Goal: Task Accomplishment & Management: Use online tool/utility

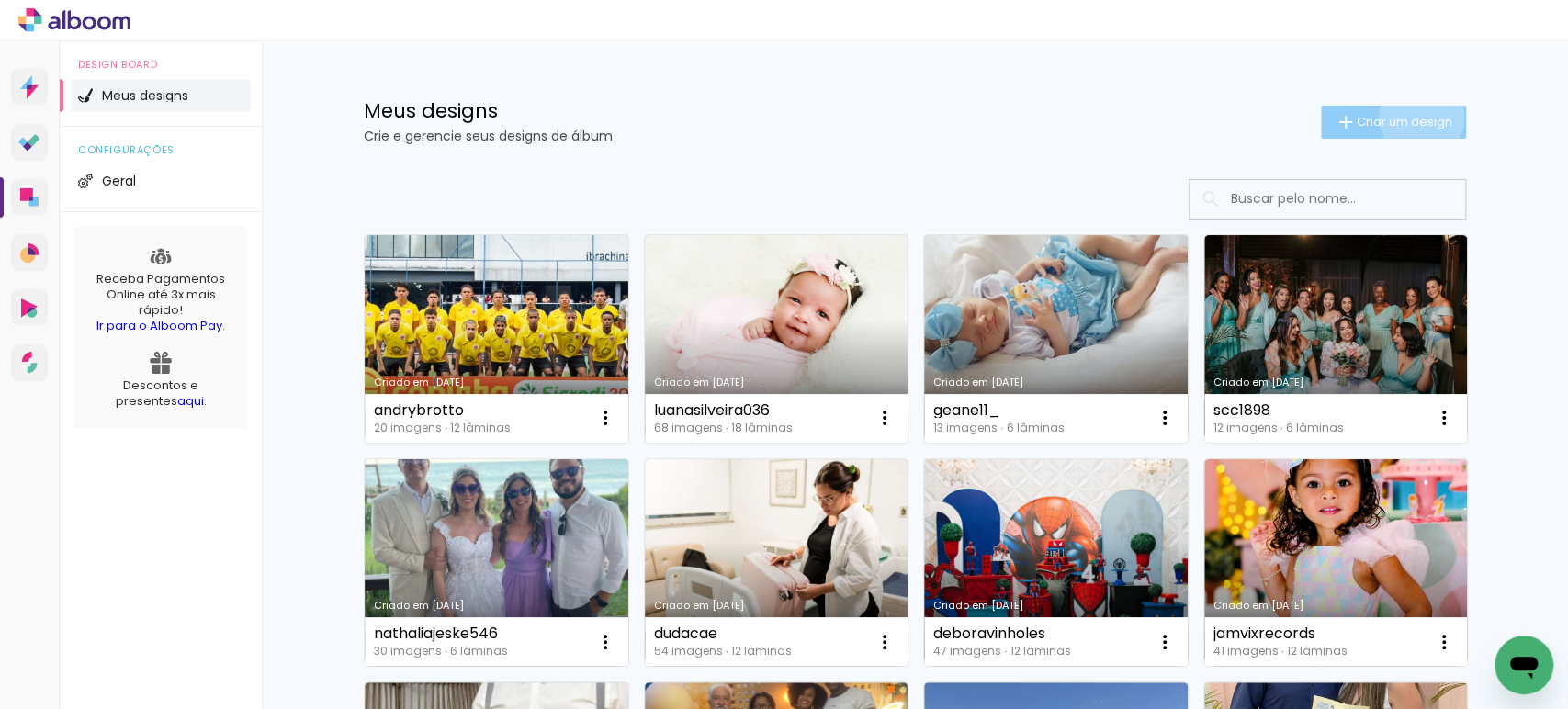
click at [1410, 116] on span "Criar um design" at bounding box center [1404, 121] width 96 height 12
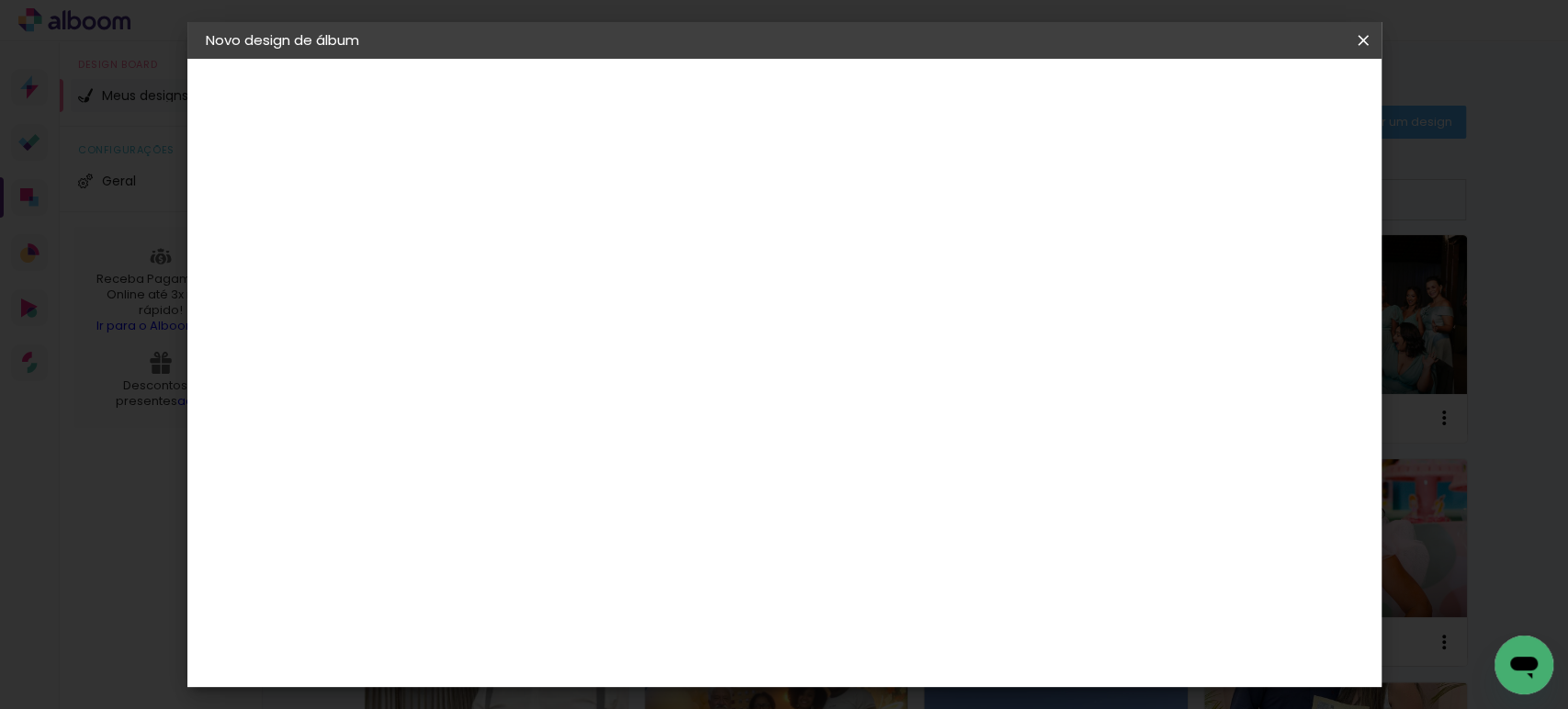
click at [506, 244] on input at bounding box center [506, 247] width 0 height 28
type input "Queridos Ananda e Alex, É com muito carinho que escrevemos estas palavras para …"
type paper-input "Queridos Ananda e Alex, É com muito carinho que escrevemos estas palavras para …"
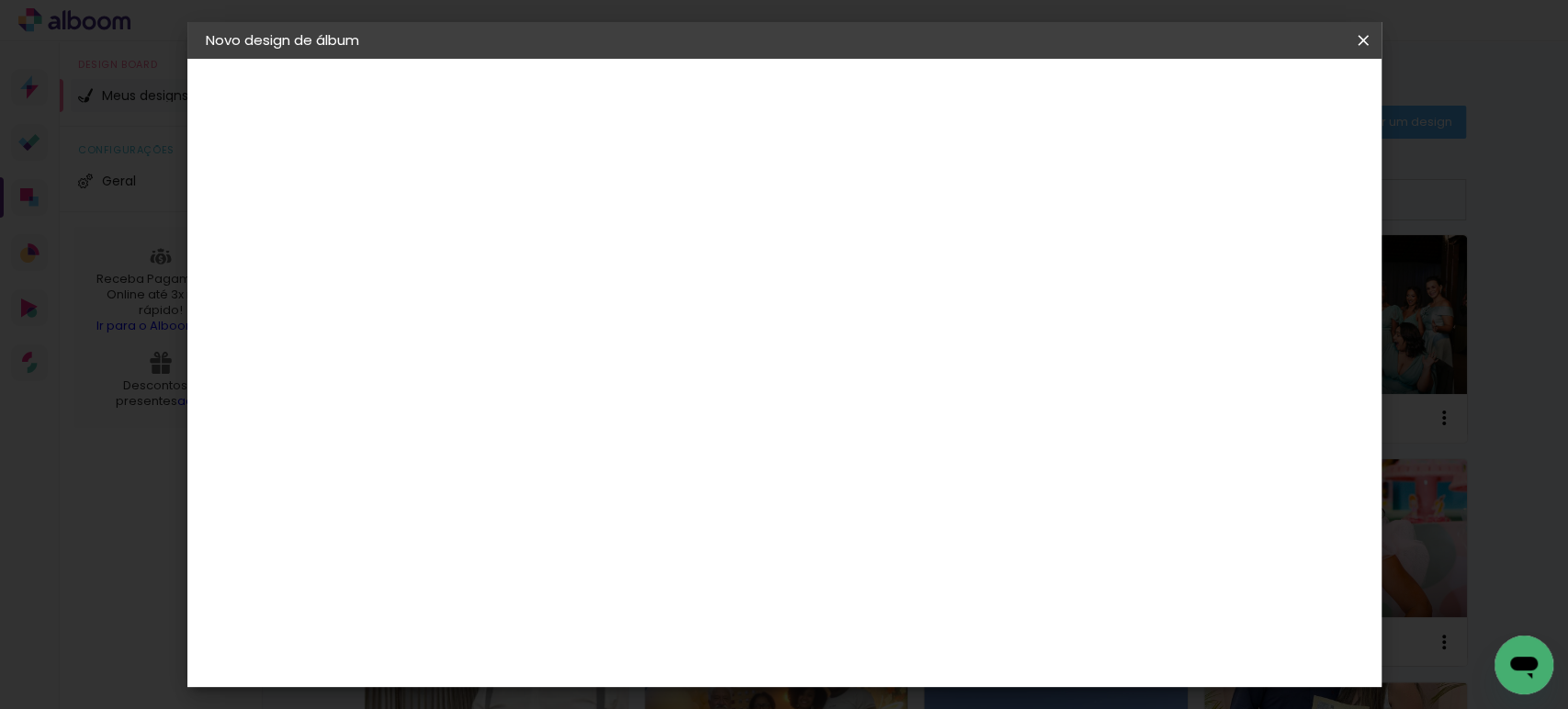
click at [506, 238] on input at bounding box center [506, 247] width 0 height 28
paste input "[PERSON_NAME]"
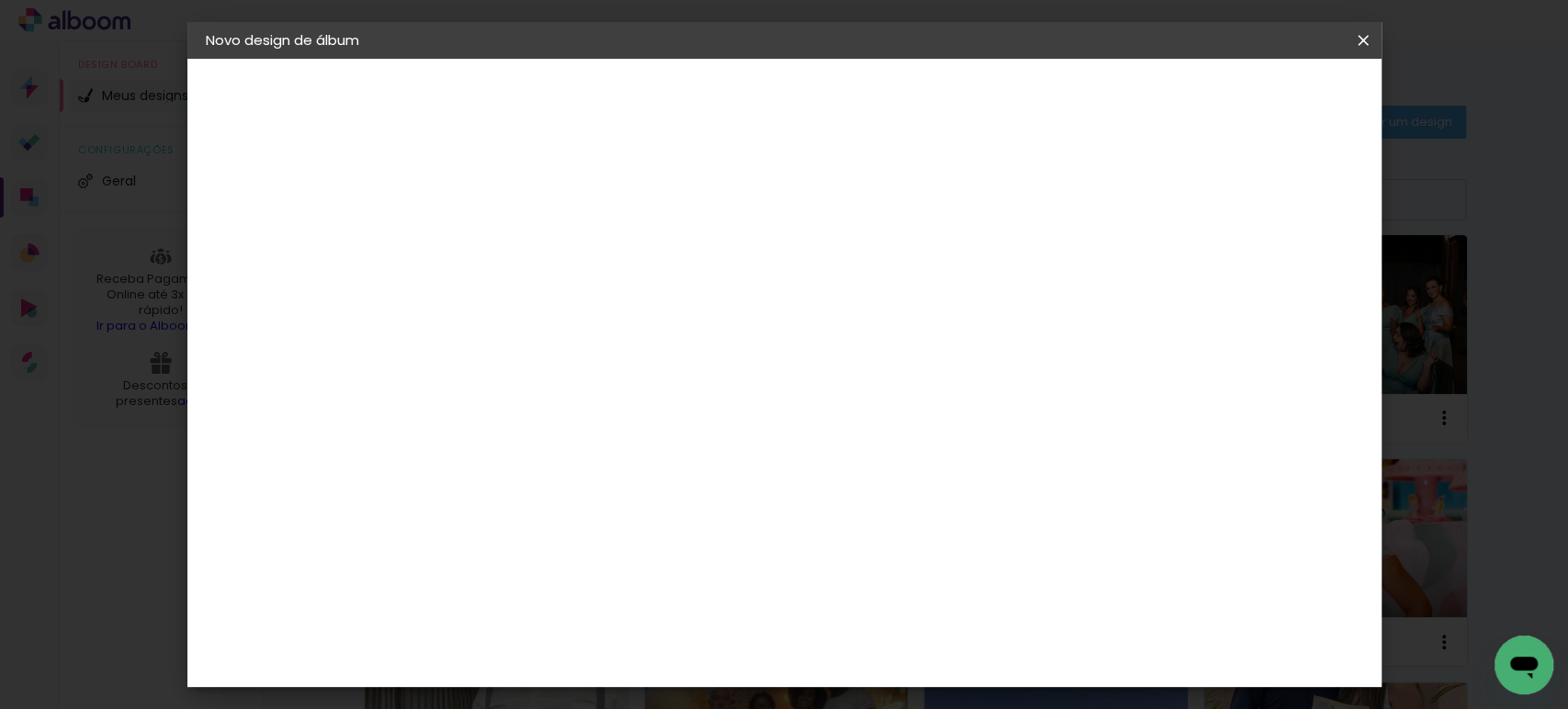
type input "[PERSON_NAME]"
type paper-input "[PERSON_NAME]"
drag, startPoint x: 1319, startPoint y: 85, endPoint x: 1310, endPoint y: 96, distance: 14.2
click at [694, 85] on paper-button "Avançar" at bounding box center [650, 97] width 90 height 31
click at [849, 277] on paper-item "Tamanho Livre" at bounding box center [761, 279] width 176 height 40
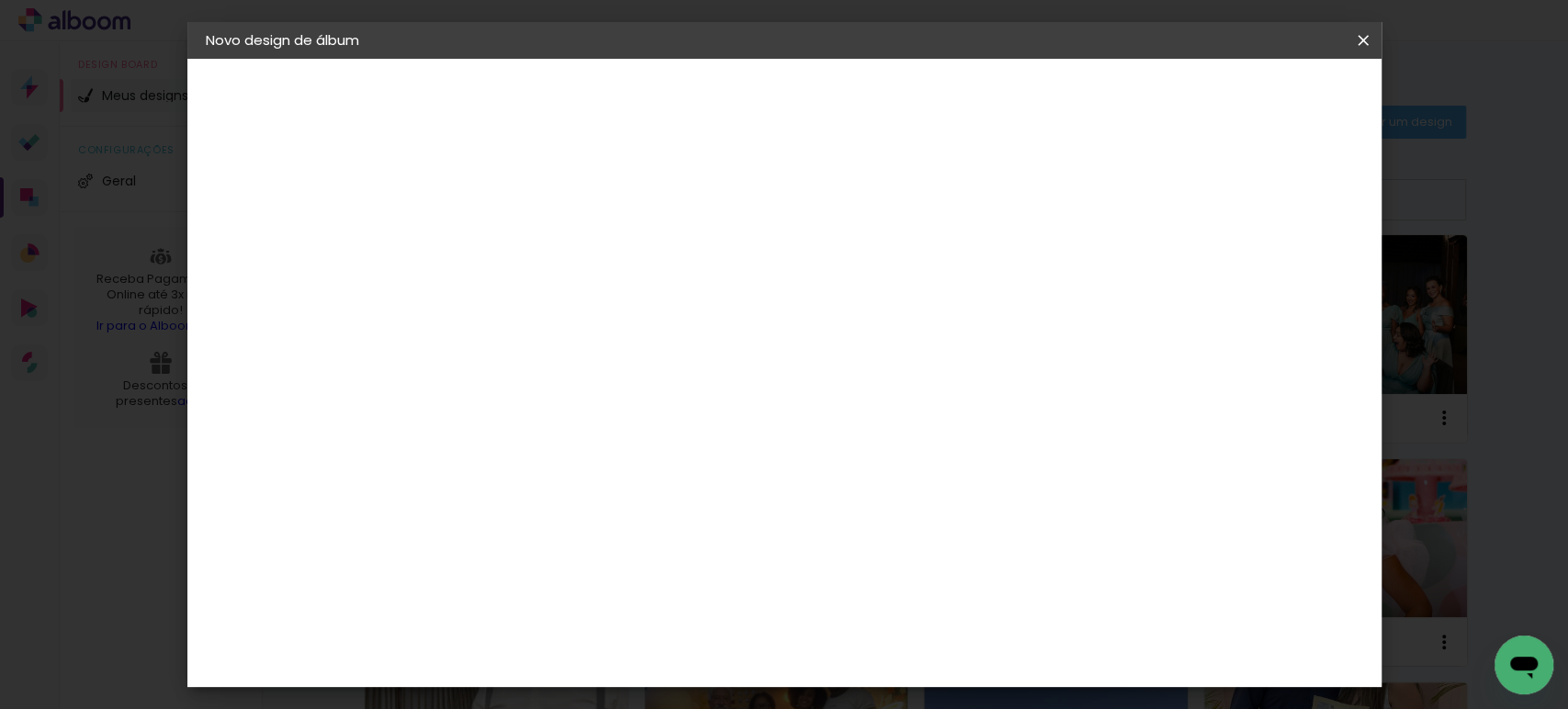
click at [0, 0] on slot "Avançar" at bounding box center [0, 0] width 0 height 0
click at [463, 497] on div "cm" at bounding box center [459, 521] width 90 height 359
click at [463, 508] on input "30" at bounding box center [448, 521] width 48 height 27
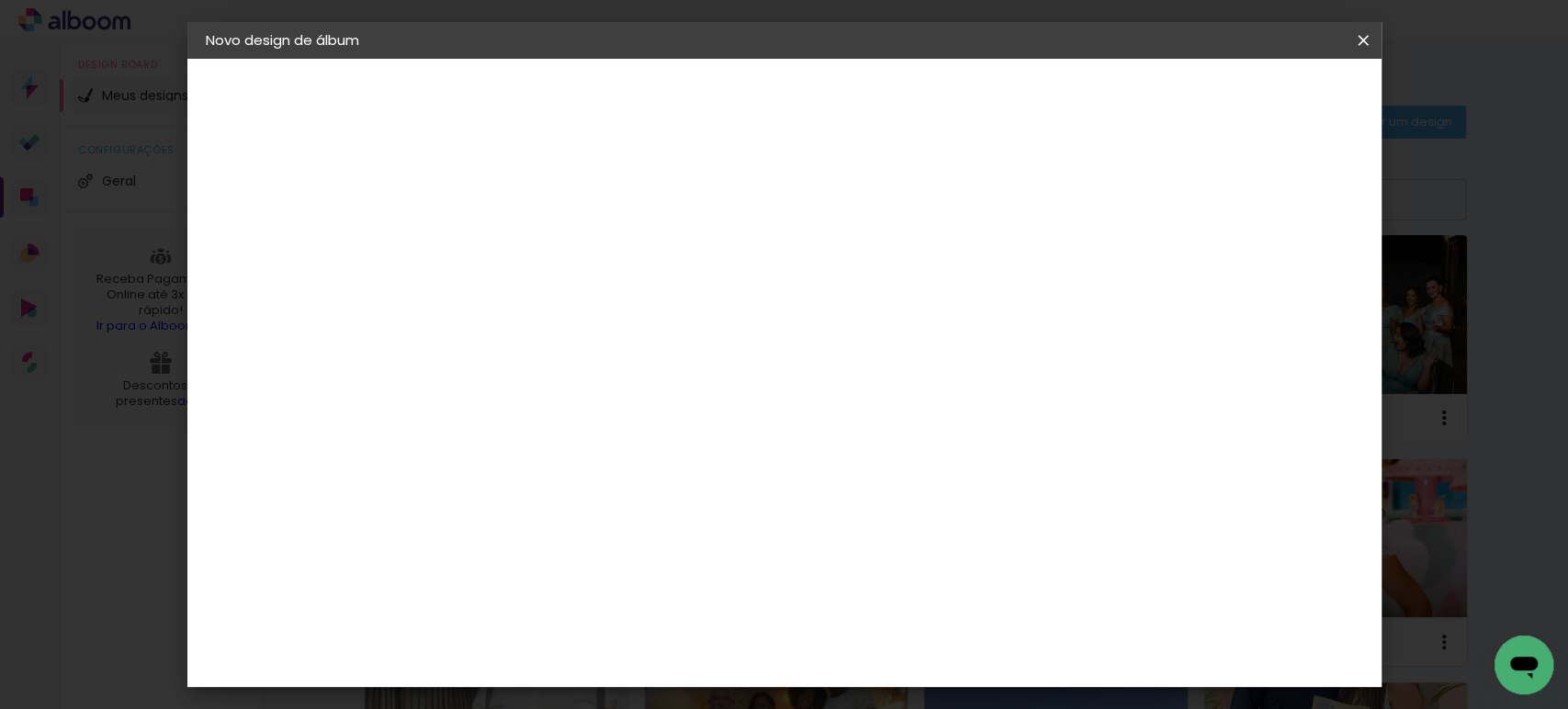
type input "27,7"
type paper-input "27,7"
click at [883, 561] on input "60" at bounding box center [885, 566] width 48 height 27
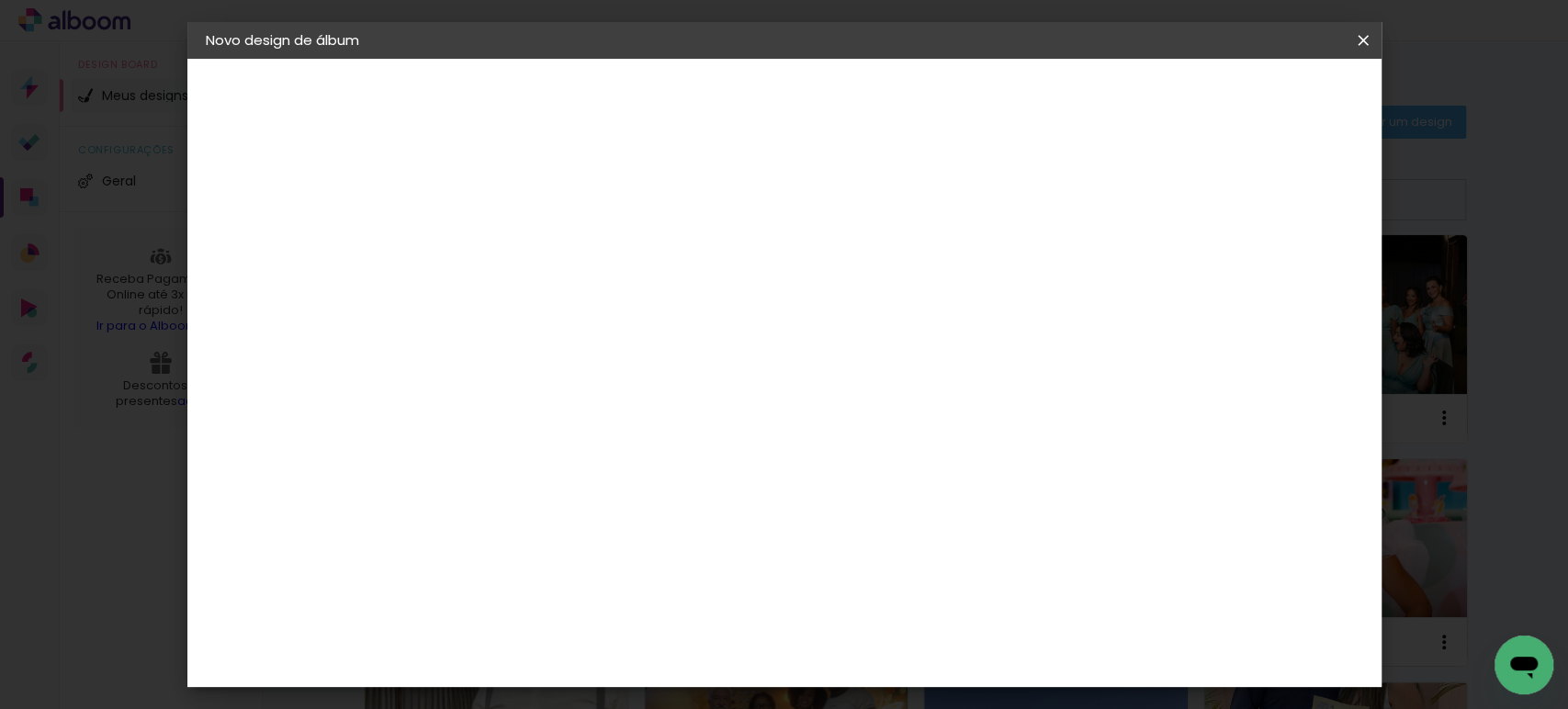
type input "40"
type paper-input "40"
drag, startPoint x: 1212, startPoint y: 269, endPoint x: 1193, endPoint y: 264, distance: 19.6
type input "12"
type paper-input "12"
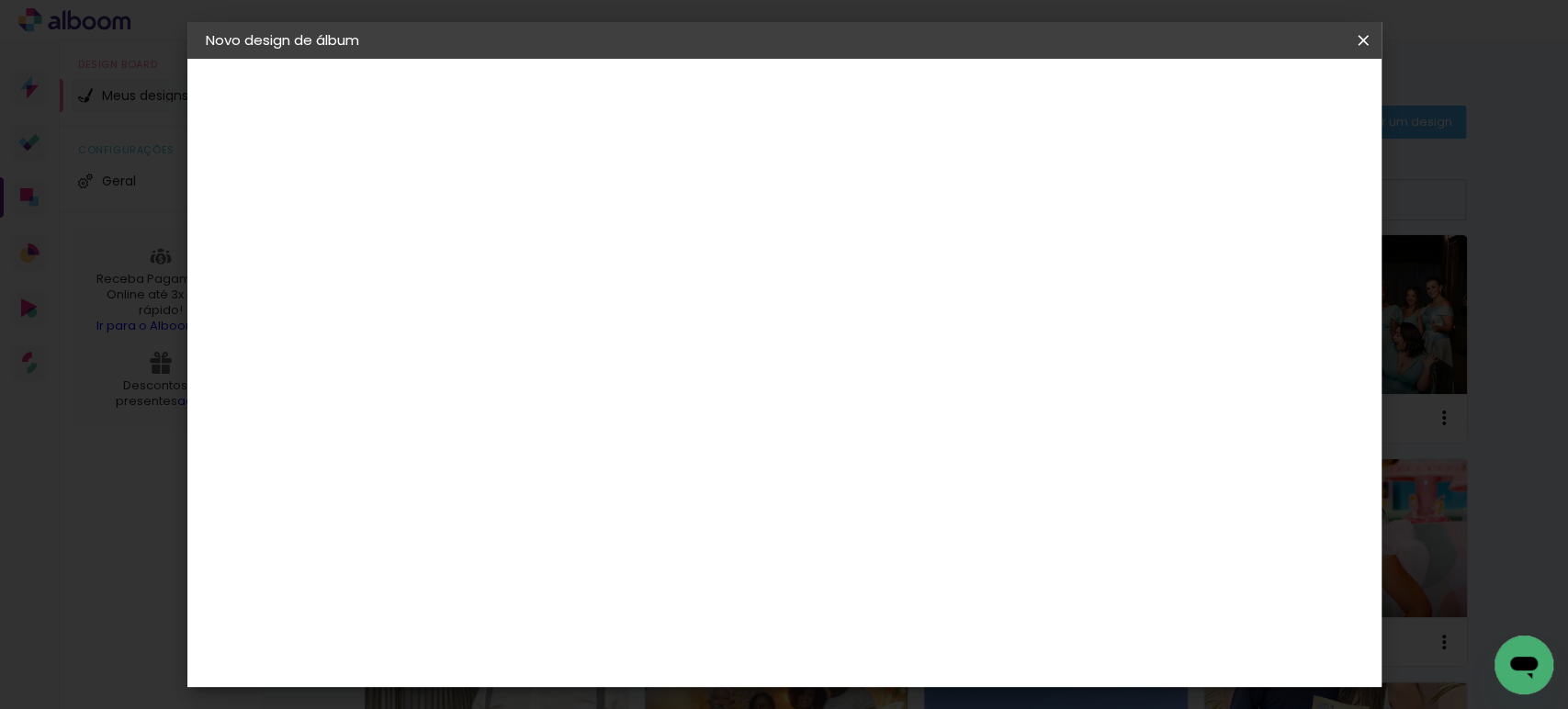
click at [1193, 264] on input "12" at bounding box center [1183, 278] width 33 height 27
click at [1182, 262] on paper-input-container "12 mm" at bounding box center [1192, 279] width 73 height 46
type input "13"
type paper-input "13"
click at [1180, 264] on input "13" at bounding box center [1178, 278] width 33 height 27
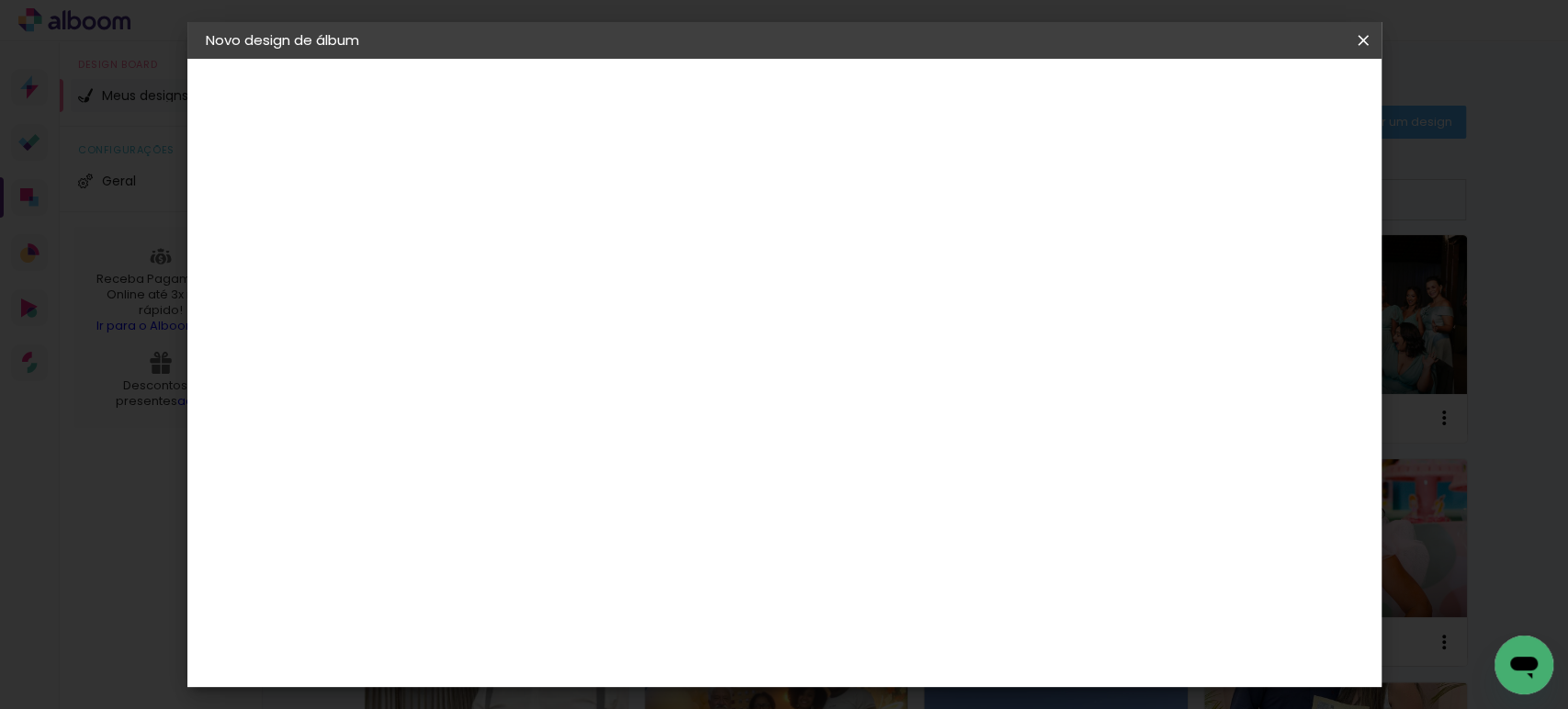
type input "14"
type paper-input "14"
click at [1180, 264] on input "14" at bounding box center [1174, 278] width 33 height 27
type input "15"
type paper-input "15"
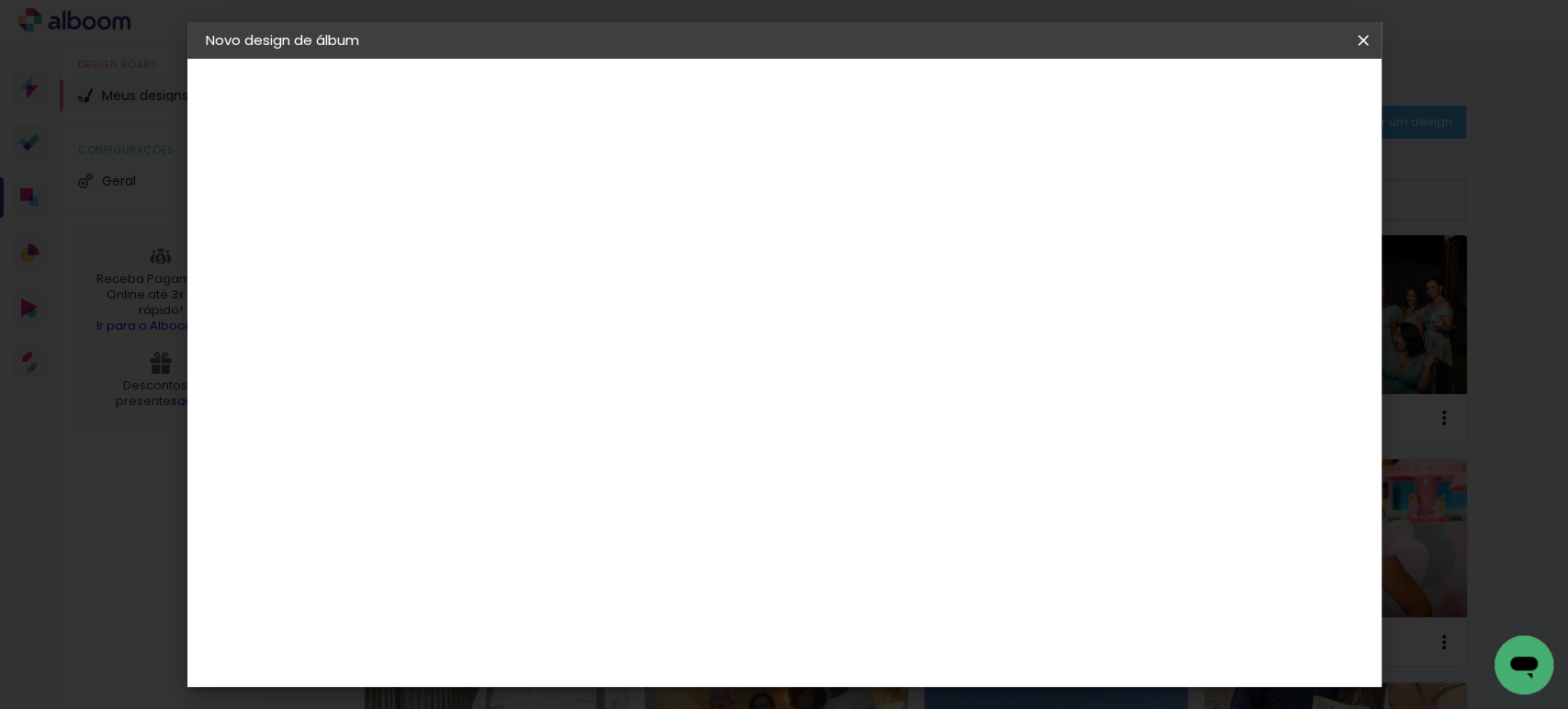
click at [1180, 264] on input "15" at bounding box center [1172, 278] width 33 height 27
type input "1"
type paper-input "1"
click at [515, 217] on input "1" at bounding box center [494, 211] width 64 height 23
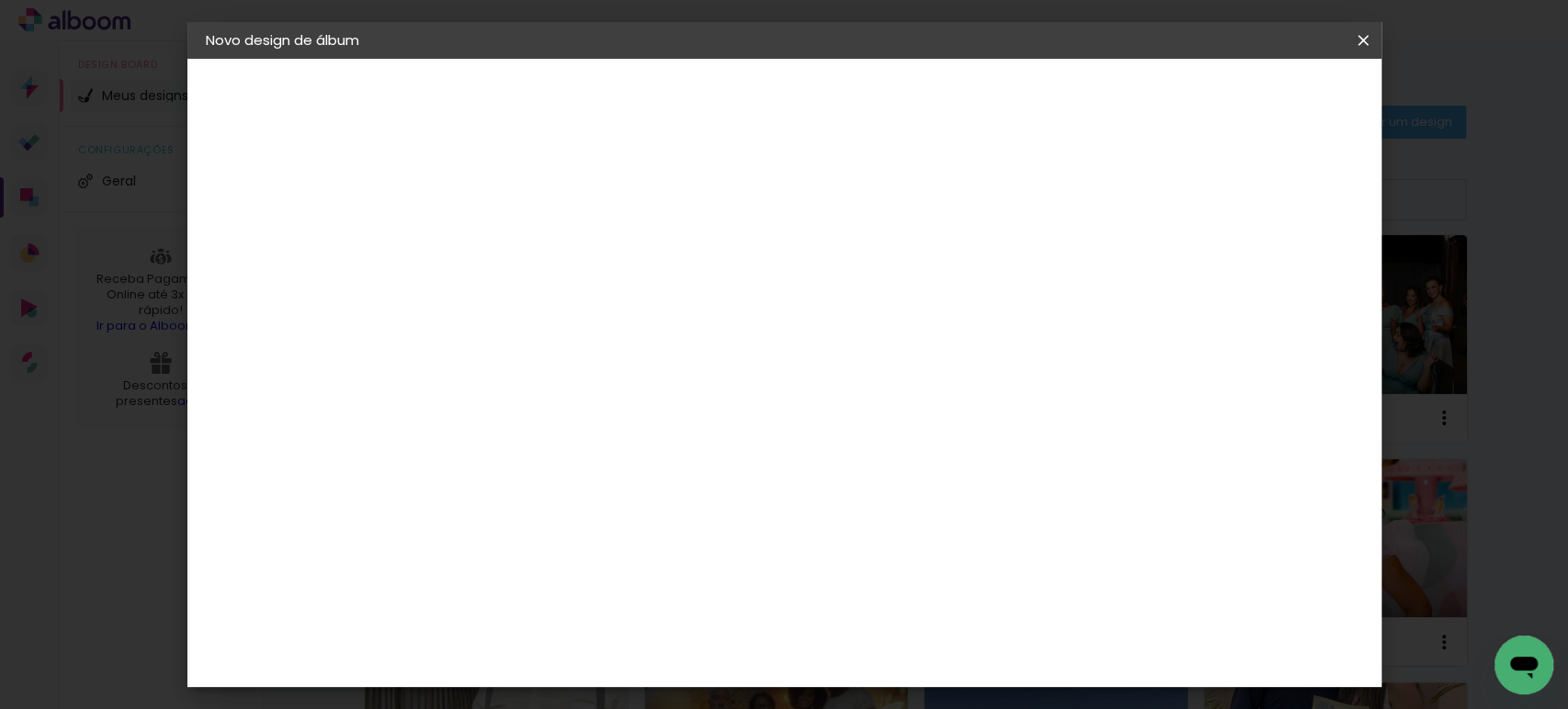
click at [1134, 98] on paper-button "Iniciar design" at bounding box center [1074, 97] width 120 height 31
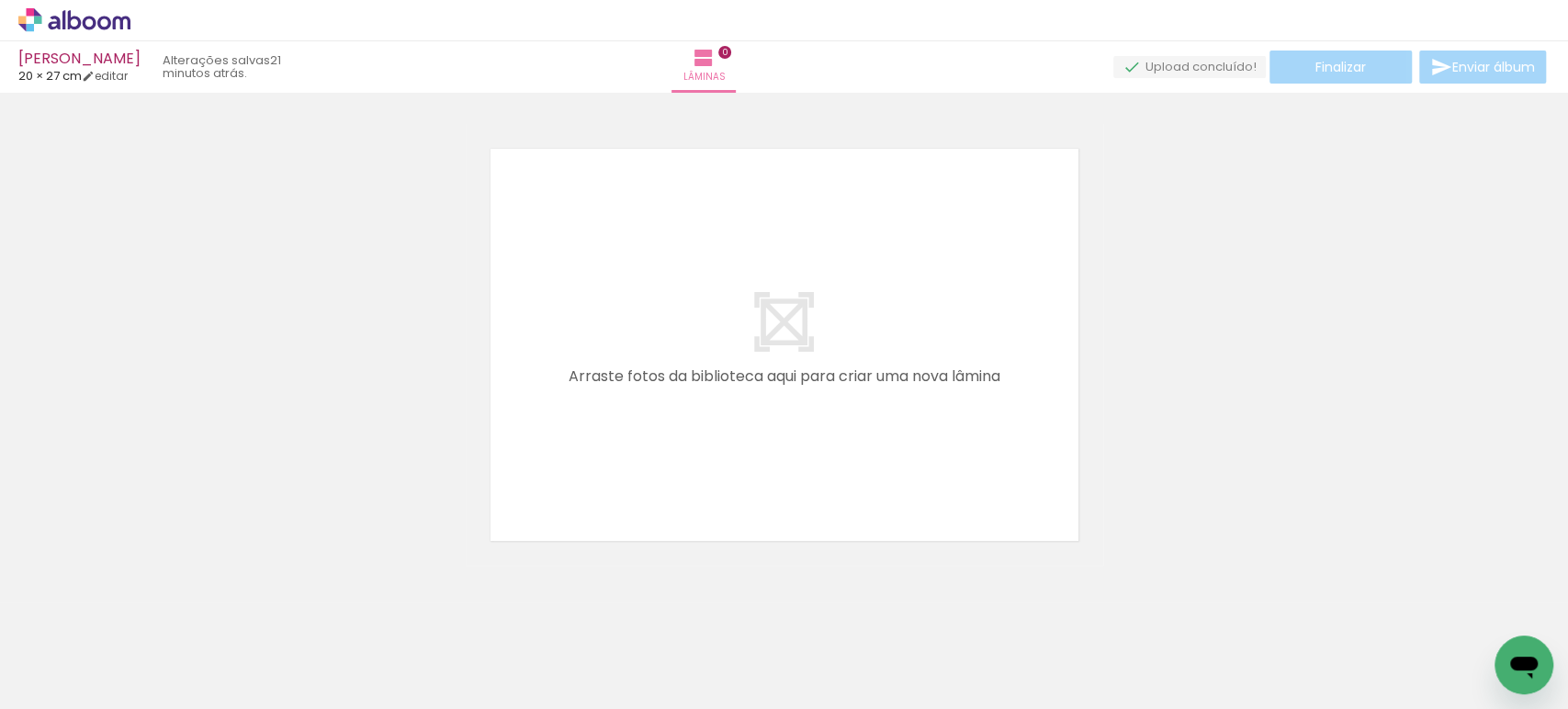
click at [120, 22] on icon at bounding box center [122, 23] width 18 height 14
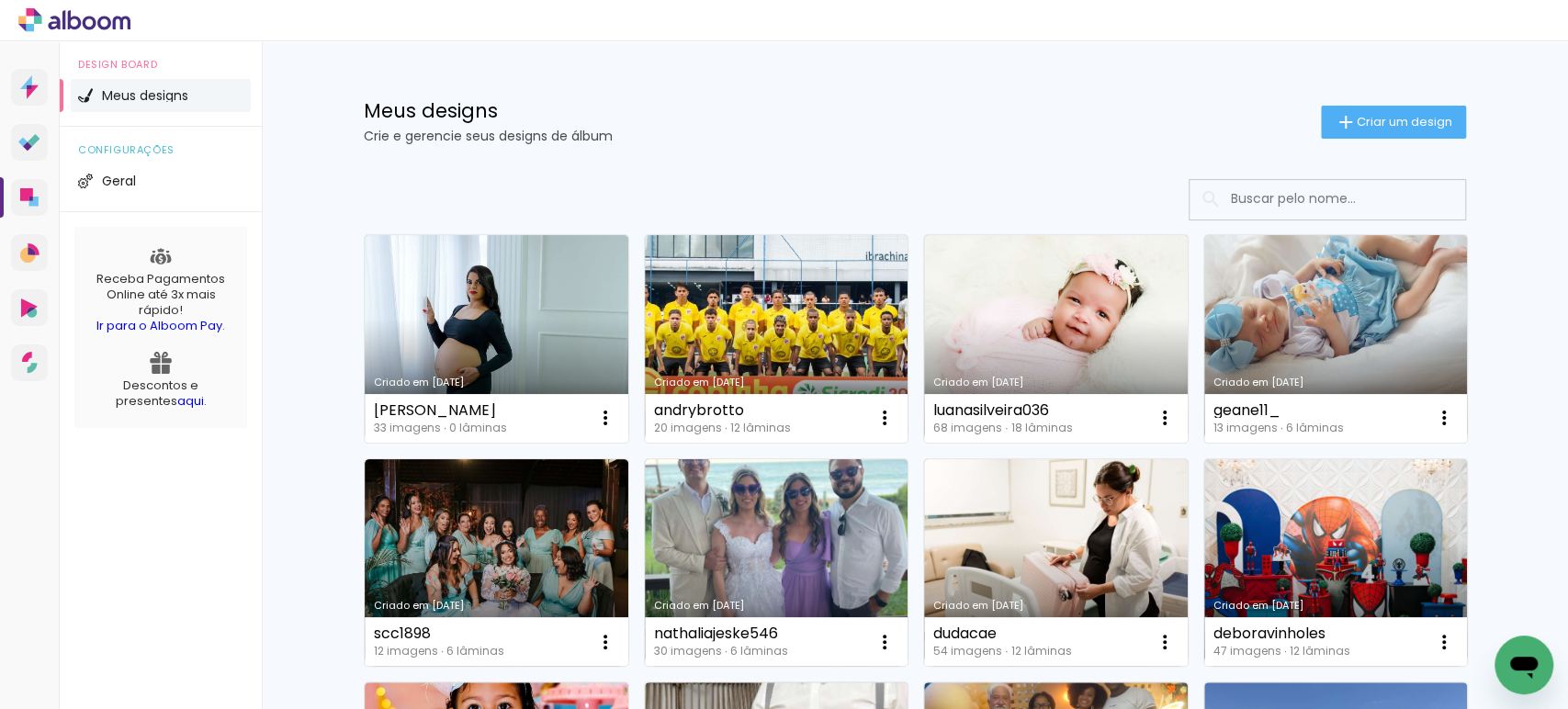
click at [826, 314] on link "Criado em [DATE]" at bounding box center [776, 339] width 263 height 207
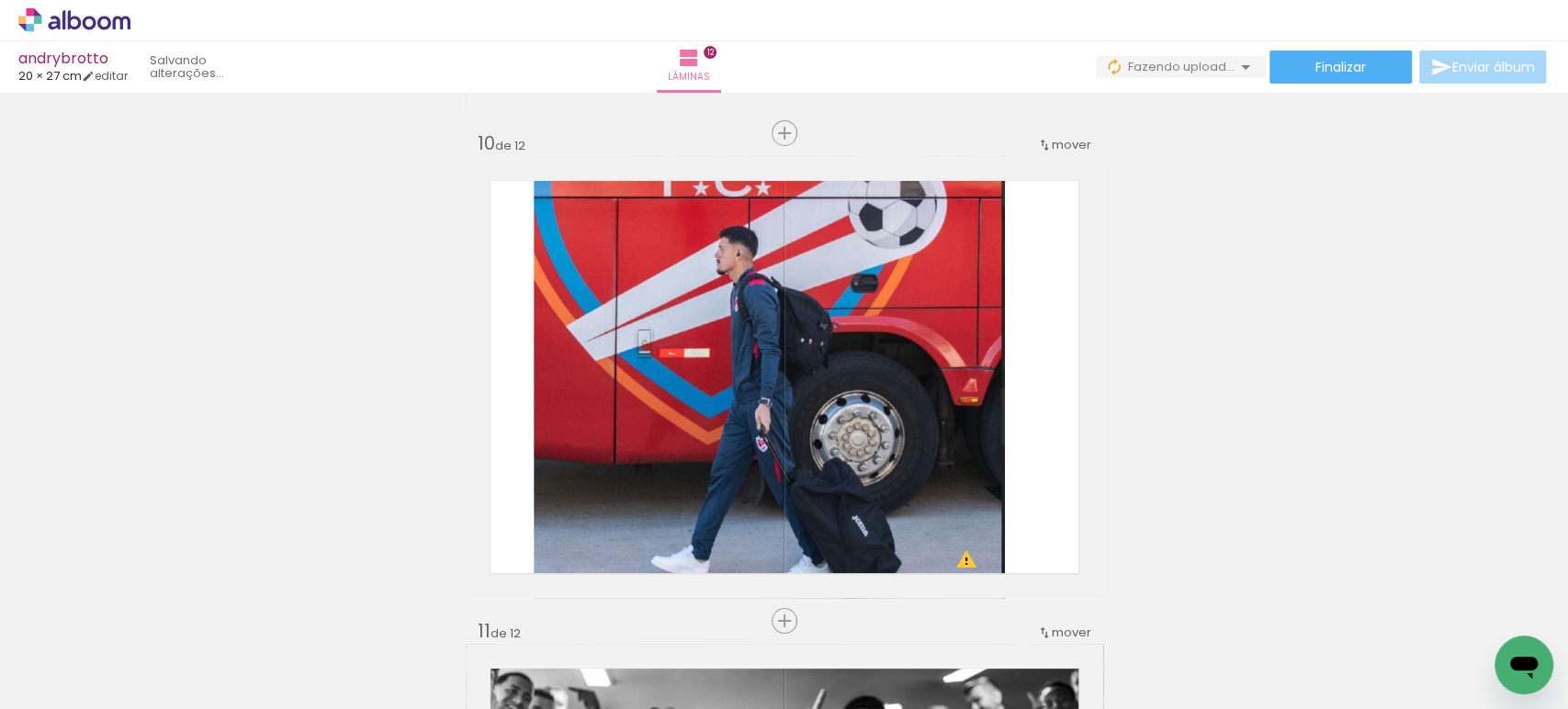
scroll to position [4382, 0]
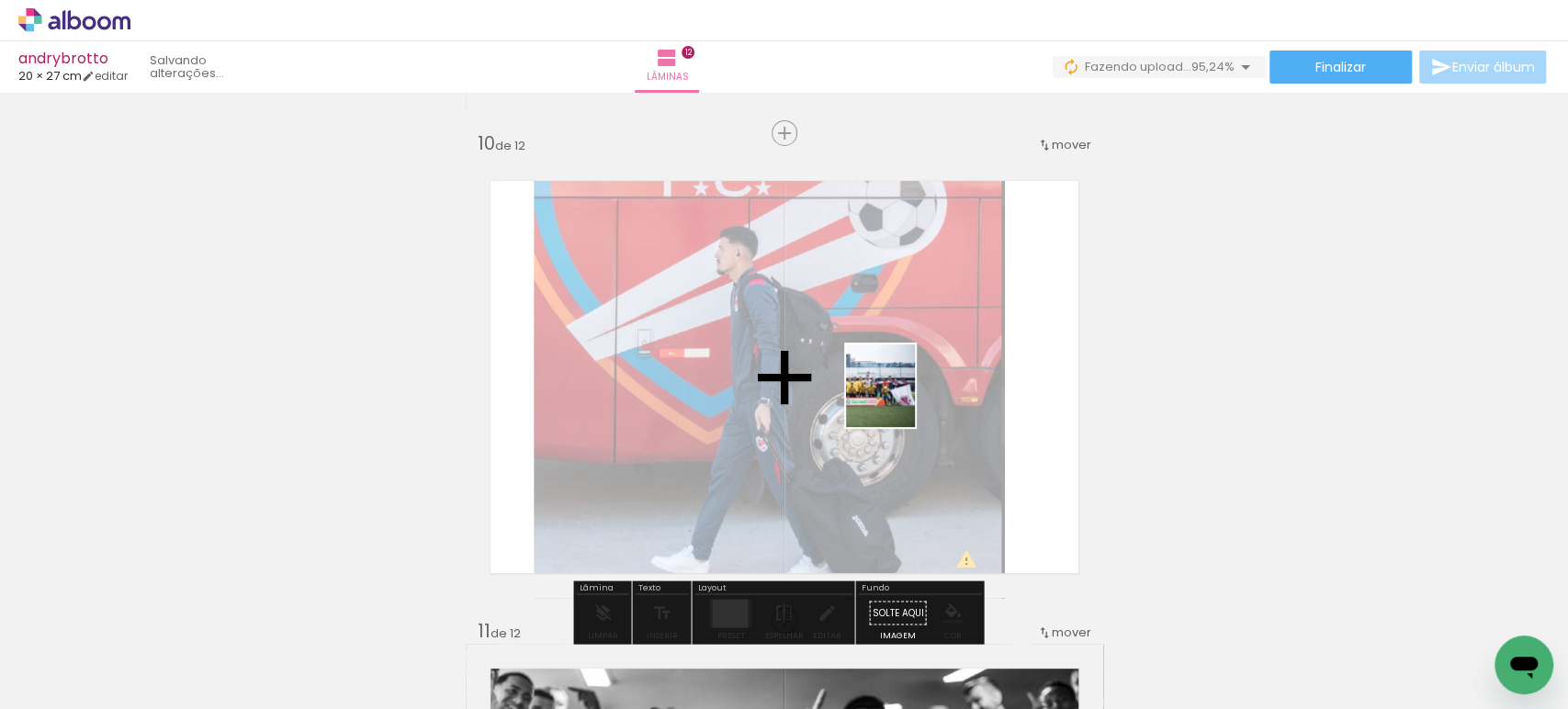
drag, startPoint x: 1479, startPoint y: 623, endPoint x: 857, endPoint y: 375, distance: 669.6
click at [857, 377] on quentale-workspace at bounding box center [784, 354] width 1568 height 709
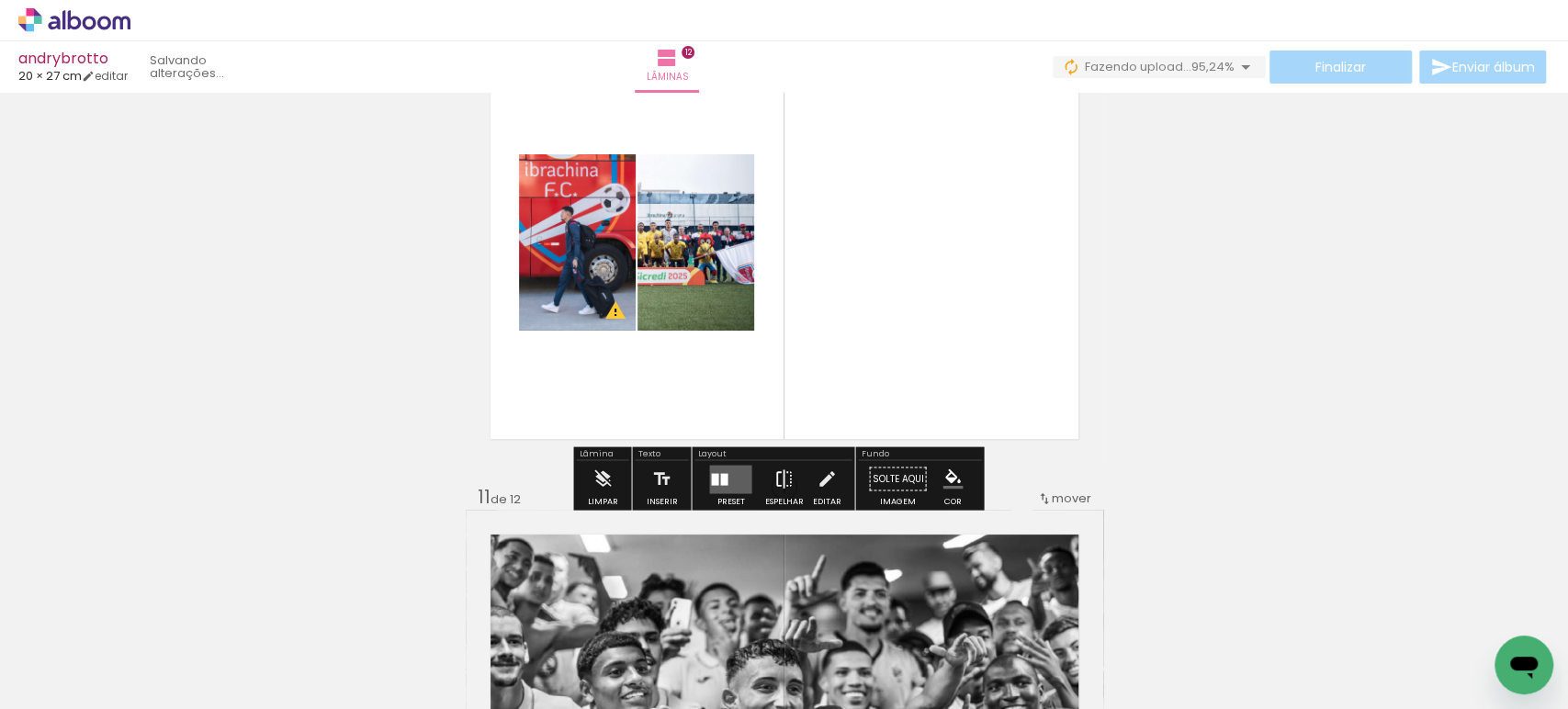
scroll to position [4584, 0]
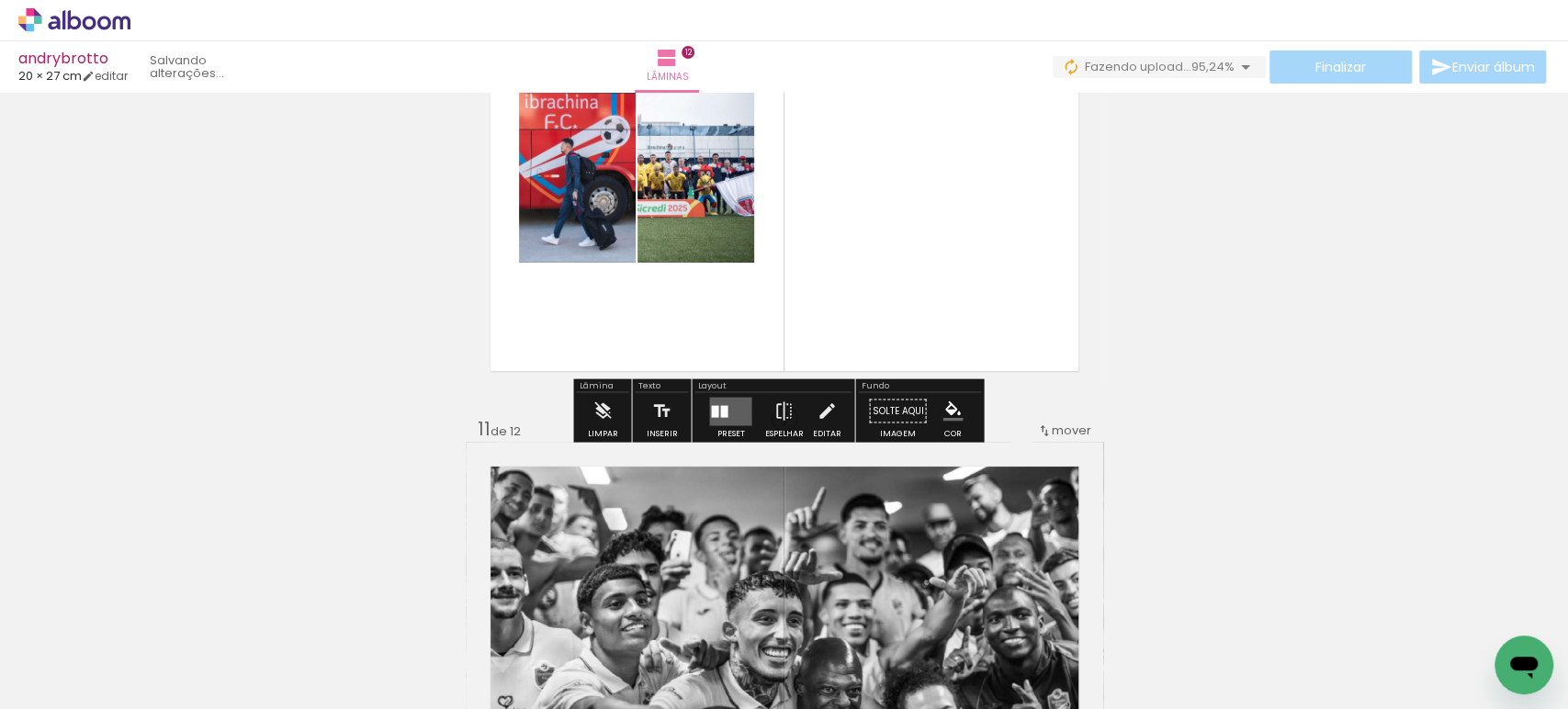
click at [719, 397] on quentale-layouter at bounding box center [729, 411] width 42 height 28
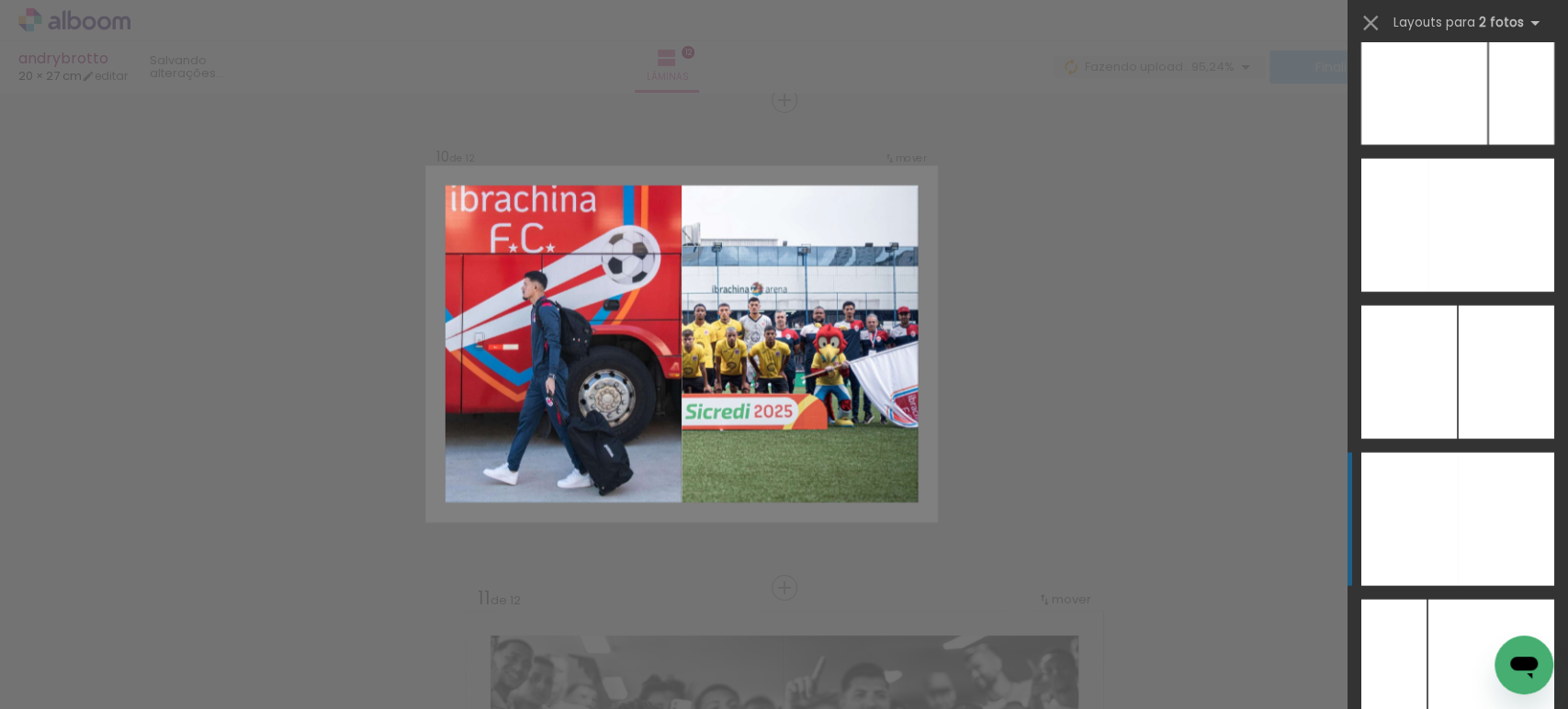
scroll to position [7248, 0]
click at [1441, 518] on div at bounding box center [1409, 520] width 97 height 133
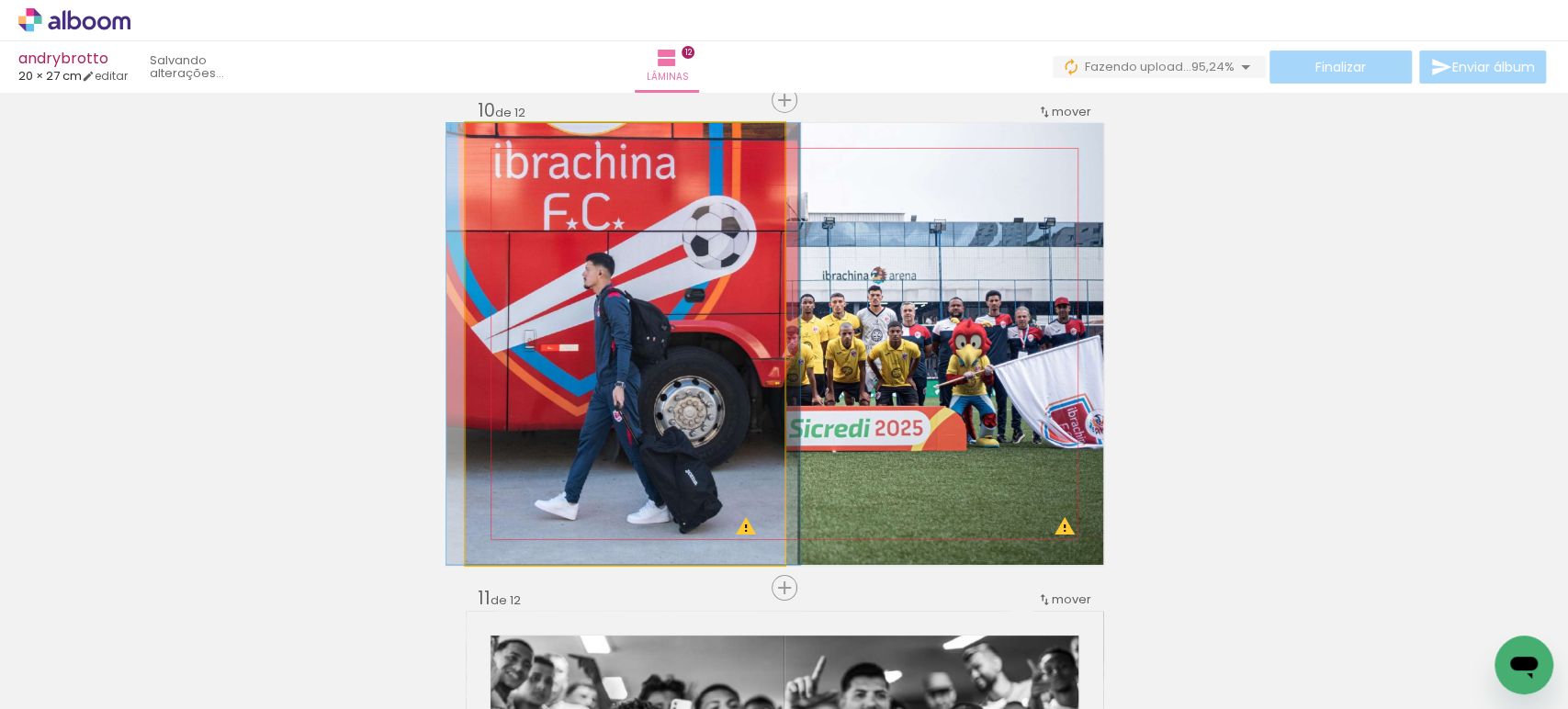
drag, startPoint x: 684, startPoint y: 360, endPoint x: 682, endPoint y: 343, distance: 17.1
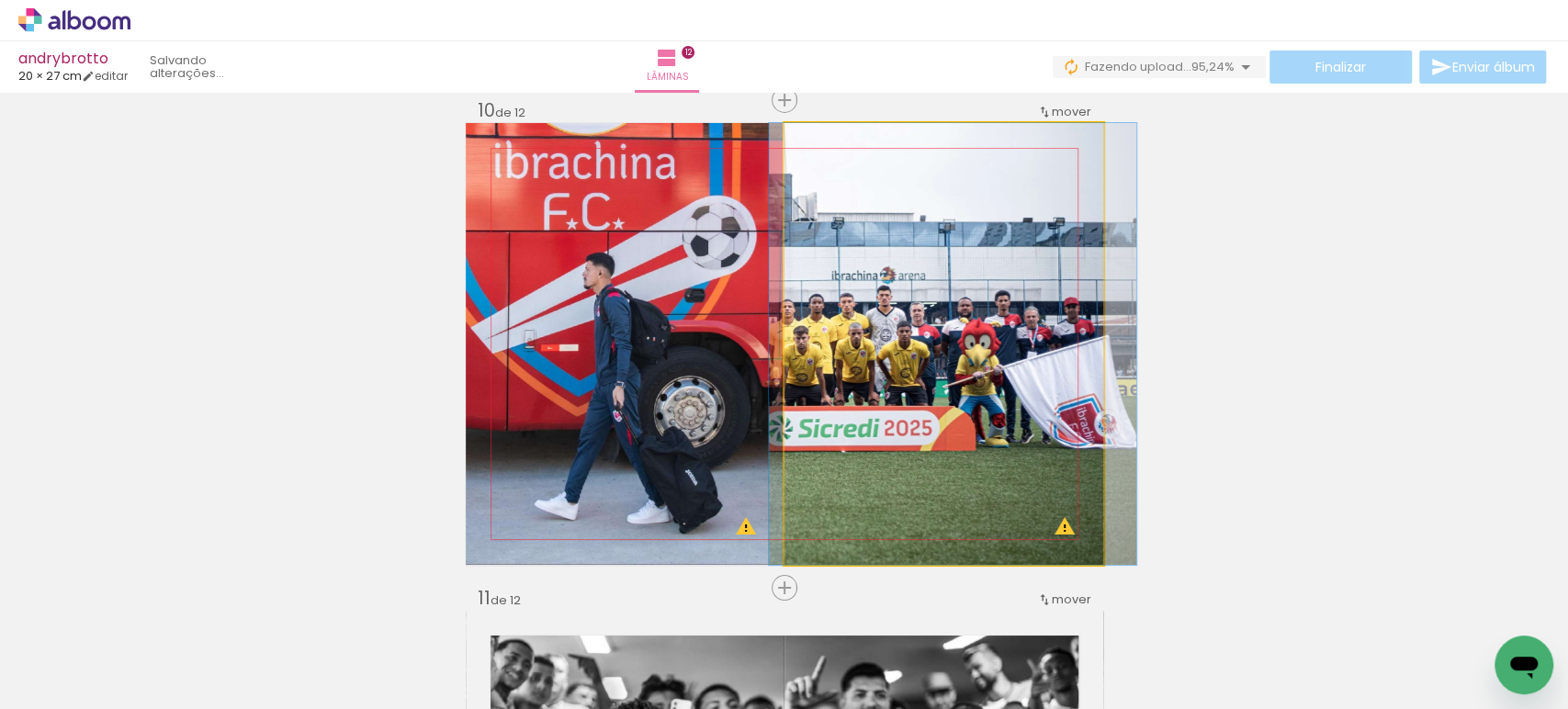
drag, startPoint x: 934, startPoint y: 417, endPoint x: 944, endPoint y: 421, distance: 10.8
click at [944, 421] on quentale-photo at bounding box center [944, 343] width 319 height 442
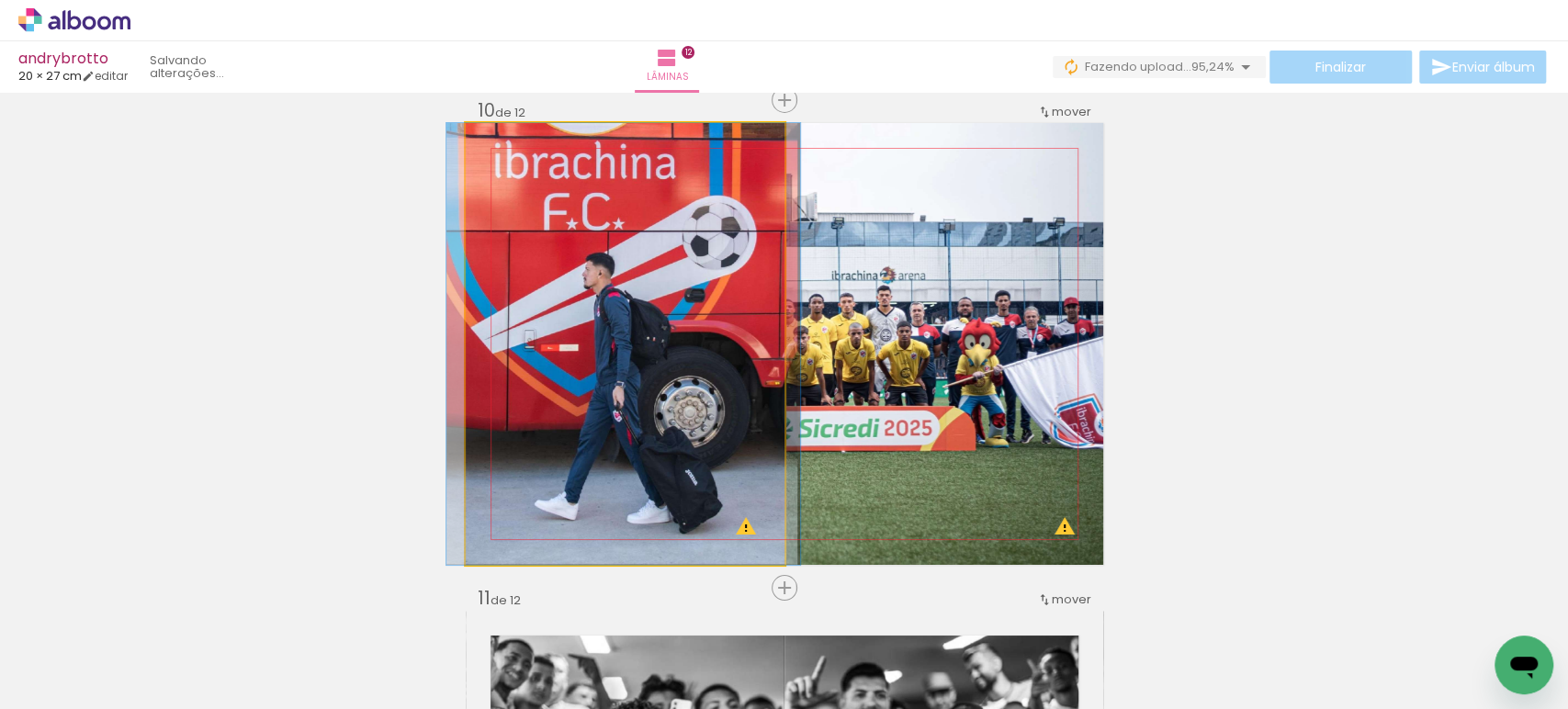
click at [712, 378] on quentale-photo at bounding box center [625, 343] width 319 height 442
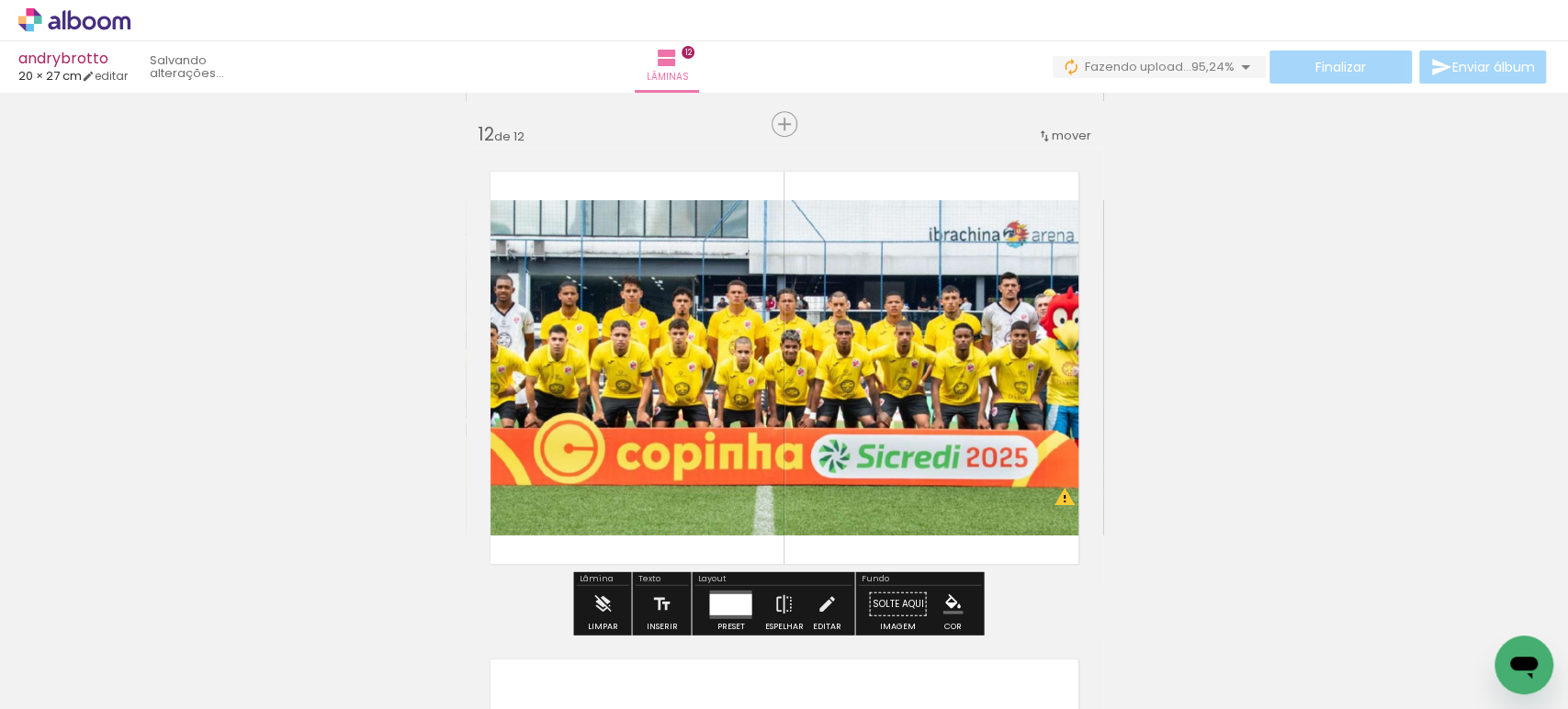
scroll to position [4857, 0]
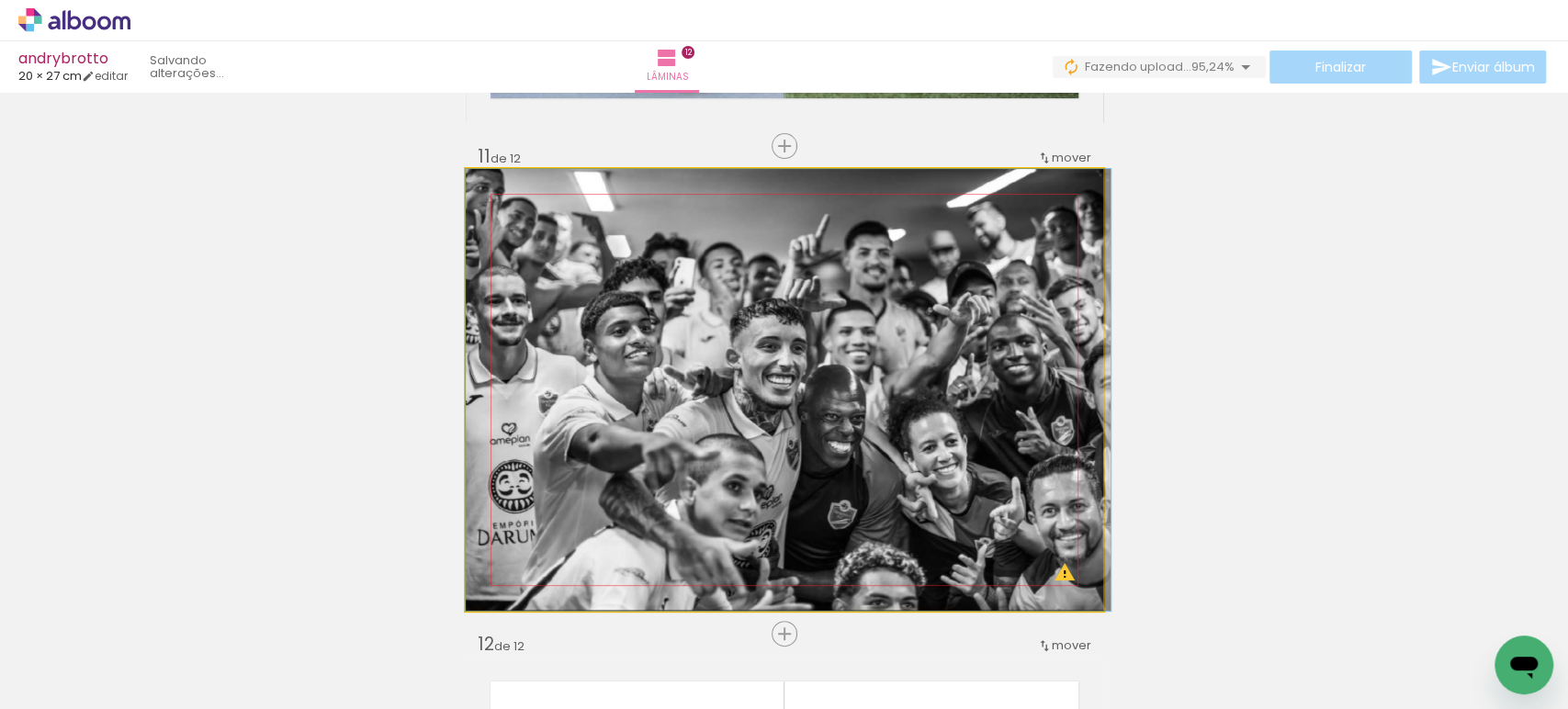
drag, startPoint x: 948, startPoint y: 366, endPoint x: 1028, endPoint y: 324, distance: 90.4
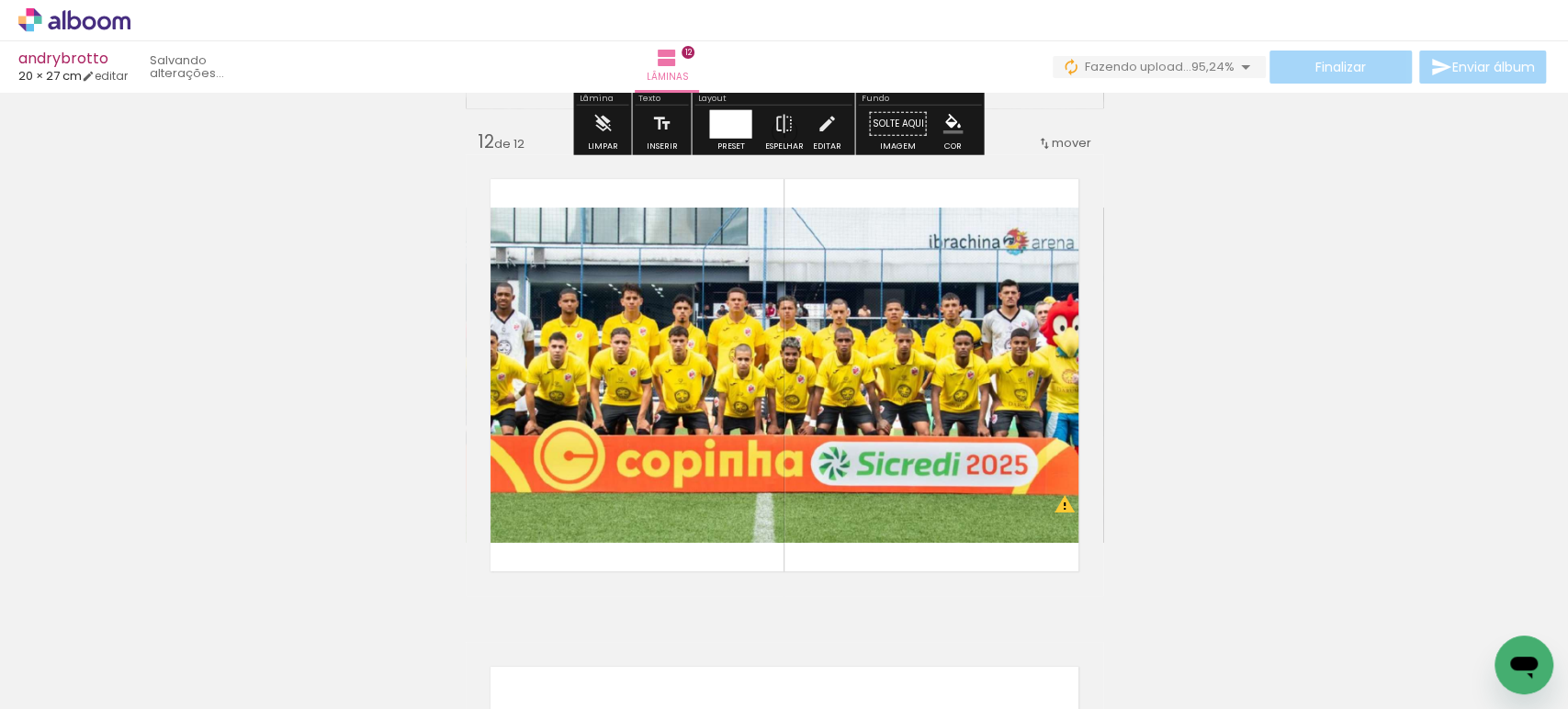
scroll to position [5361, 0]
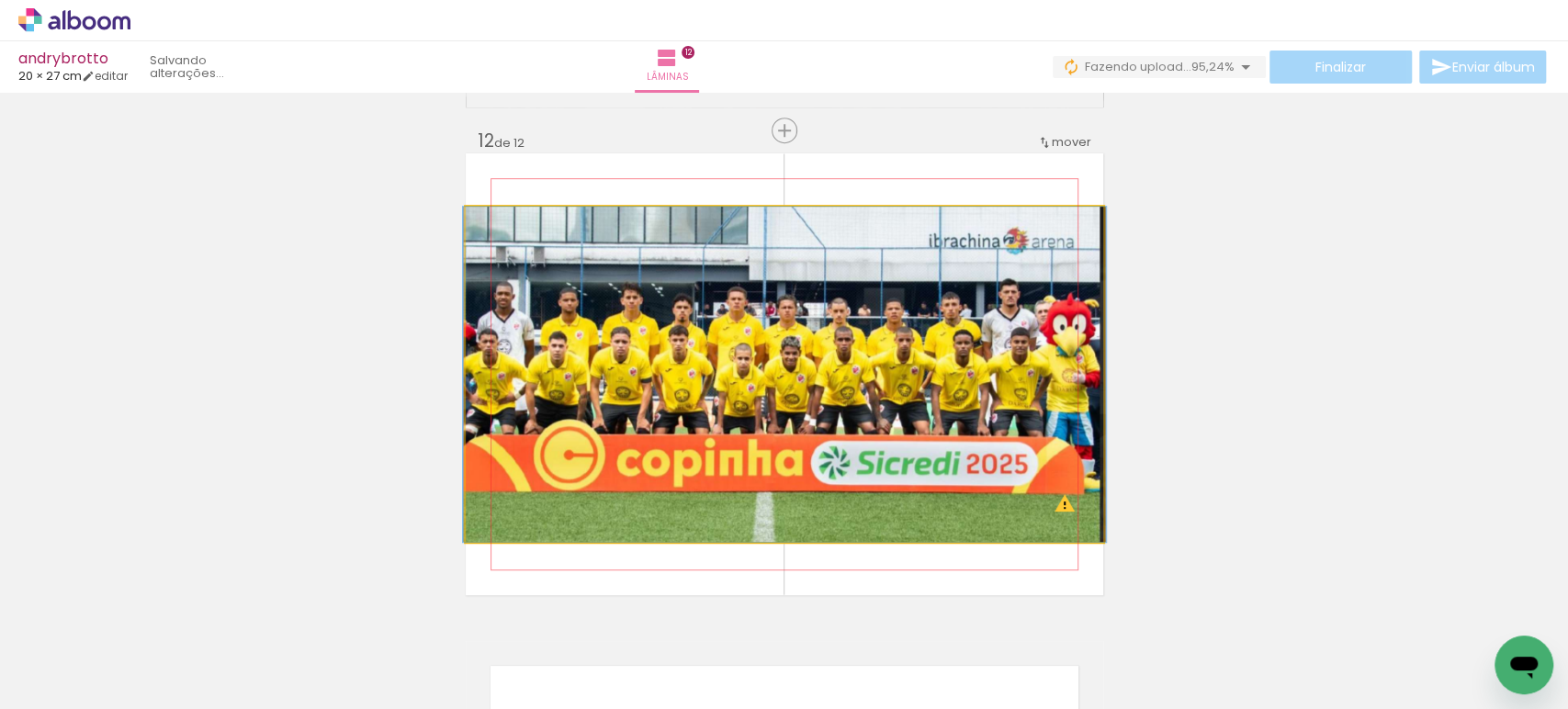
click at [1028, 324] on quentale-photo at bounding box center [784, 374] width 637 height 336
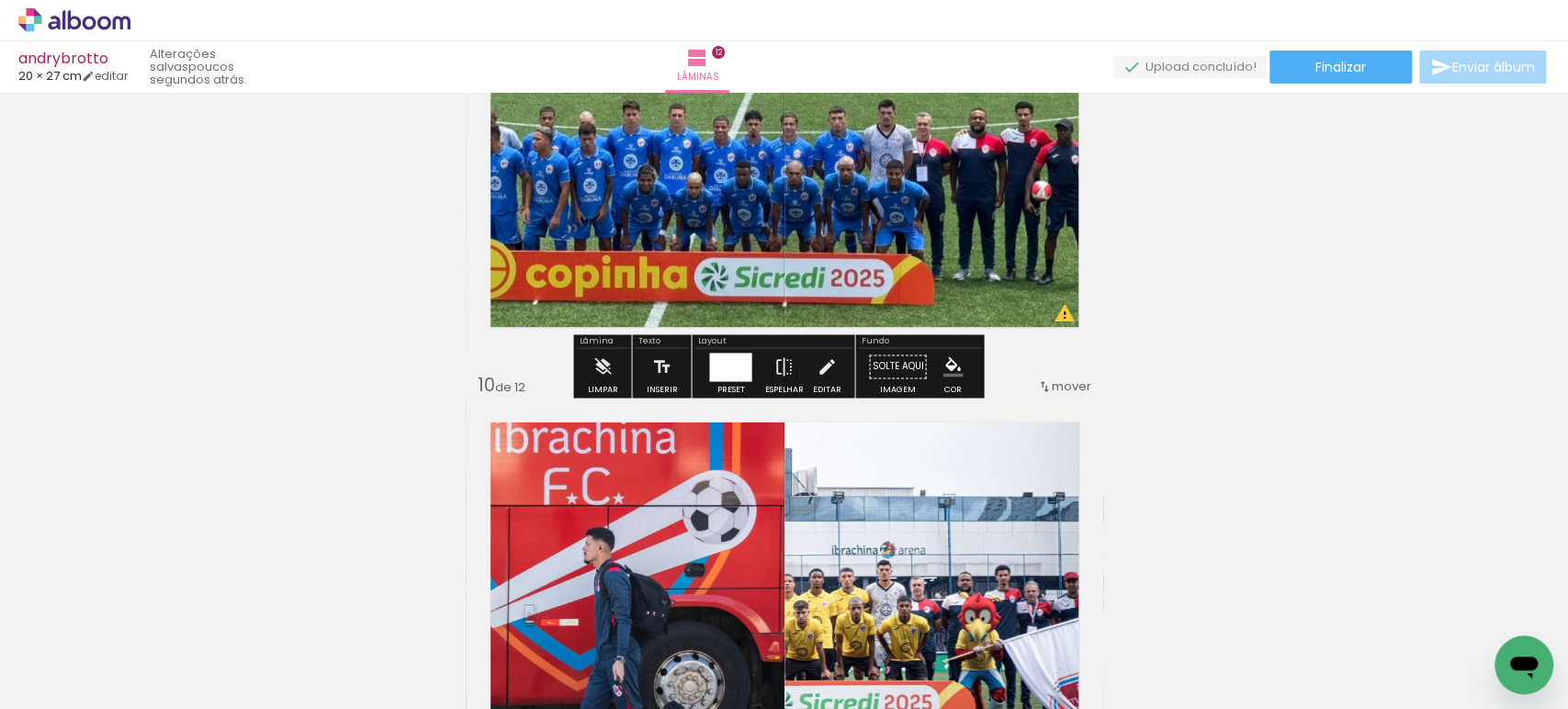
scroll to position [4141, 0]
click at [1328, 70] on span "Finalizar" at bounding box center [1340, 68] width 51 height 13
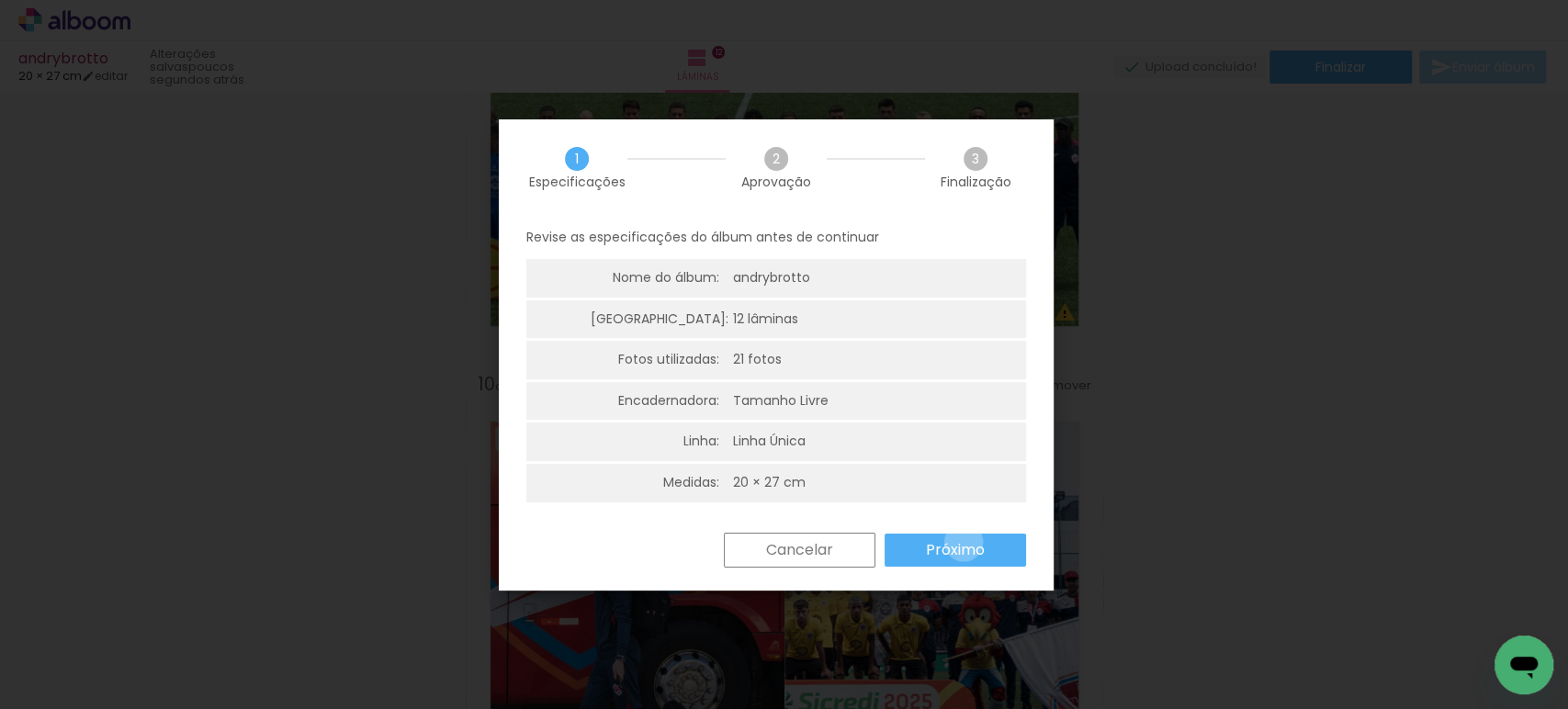
drag, startPoint x: 963, startPoint y: 542, endPoint x: 956, endPoint y: 527, distance: 16.6
click at [0, 0] on slot "Próximo" at bounding box center [0, 0] width 0 height 0
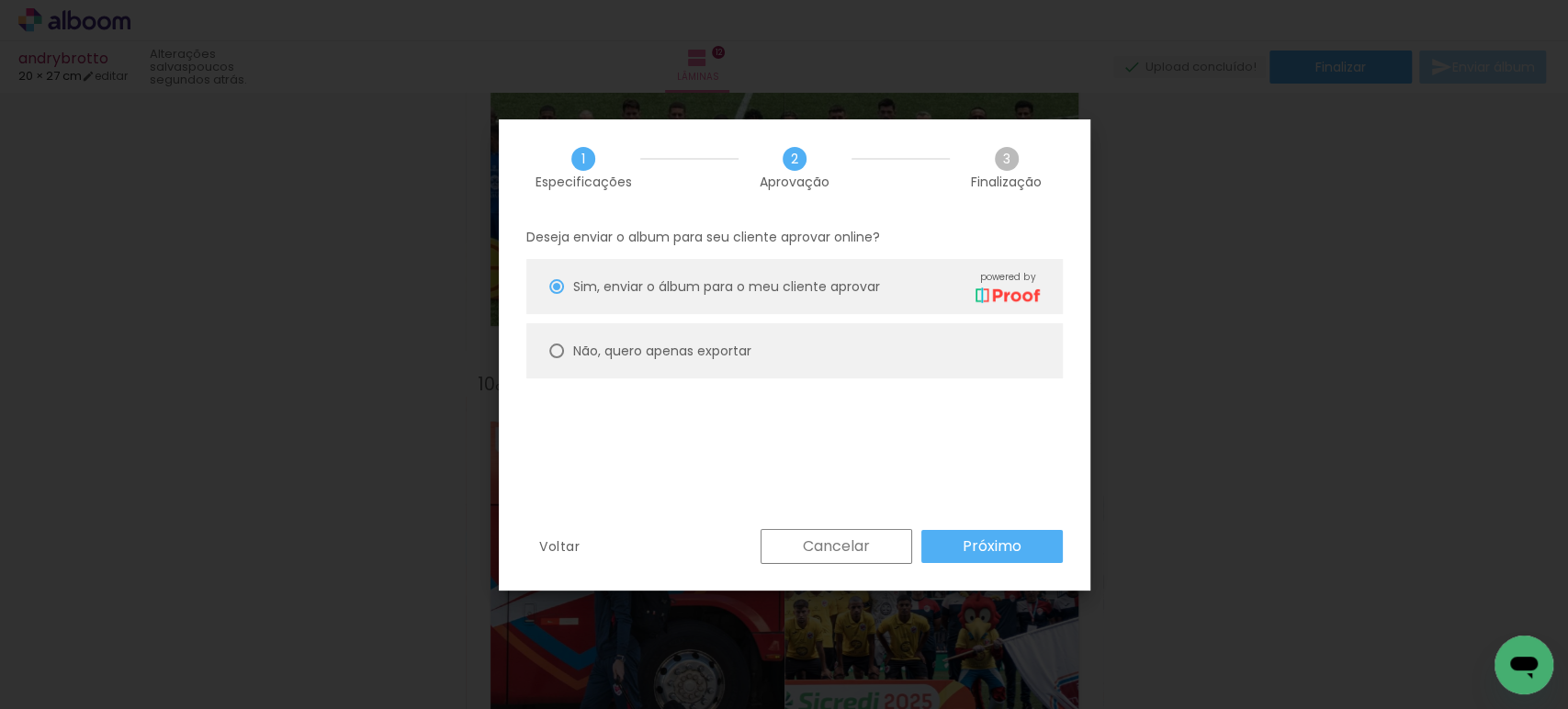
click at [0, 0] on slot "Não, quero apenas exportar" at bounding box center [0, 0] width 0 height 0
type paper-radio-button "on"
click at [1043, 564] on div "Cancelar Próximo" at bounding box center [907, 546] width 311 height 35
click at [955, 557] on paper-button "Próximo" at bounding box center [992, 546] width 142 height 33
type input "Alta, 300 DPI"
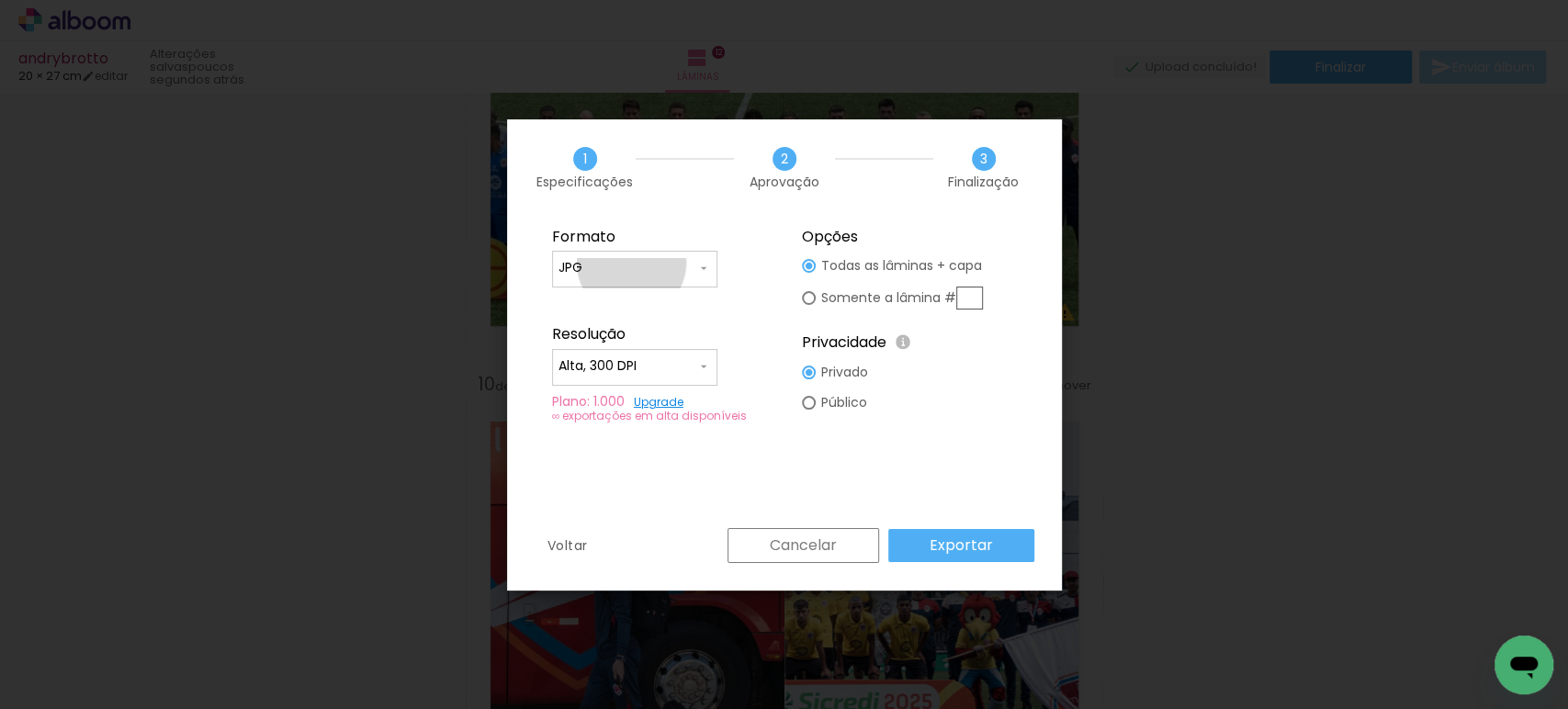
click at [631, 263] on input "JPG" at bounding box center [627, 268] width 138 height 19
click at [610, 292] on paper-item "PDF" at bounding box center [635, 302] width 165 height 37
type input "PDF"
click at [622, 368] on input "Alta, 300 DPI" at bounding box center [627, 367] width 138 height 19
click at [624, 394] on paper-item "Baixa" at bounding box center [635, 400] width 165 height 37
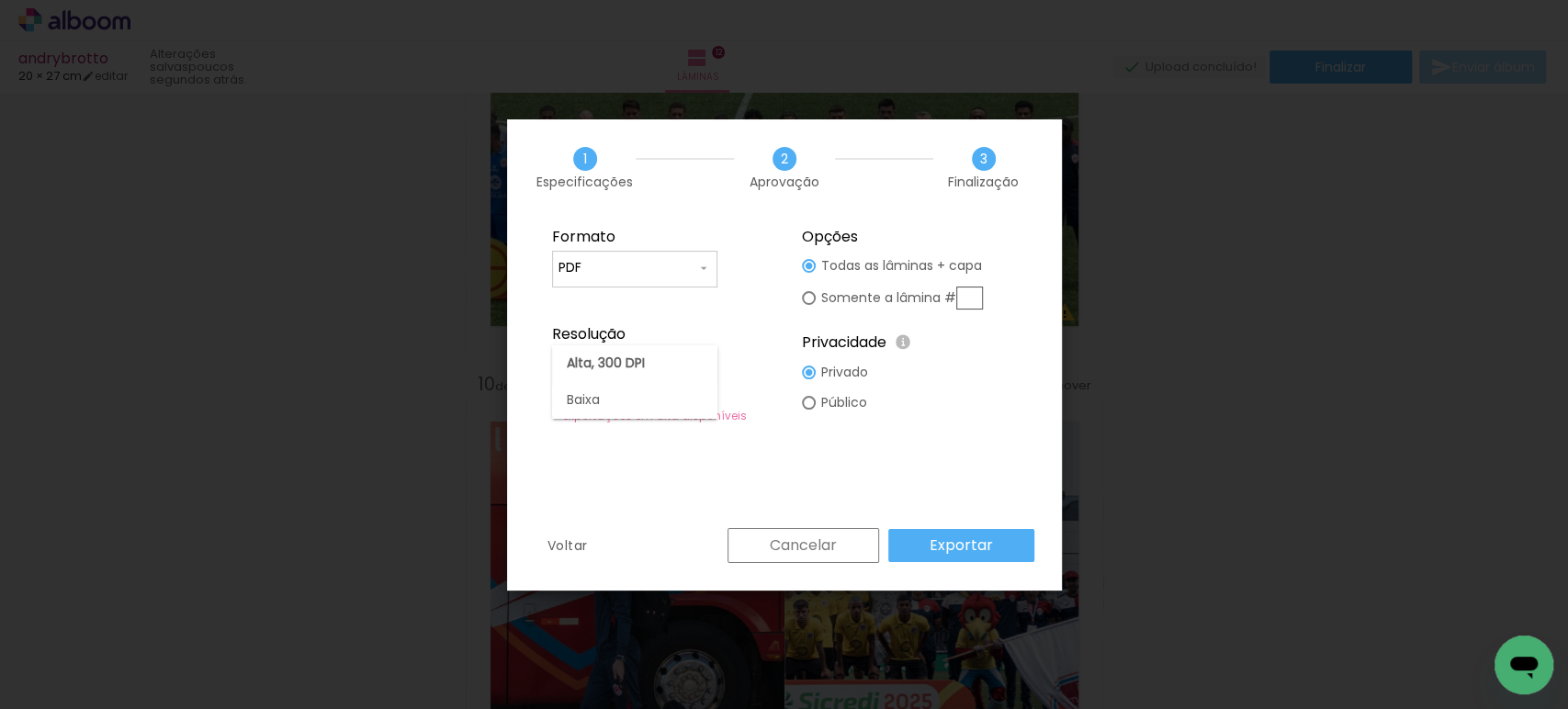
type input "Baixa"
click at [928, 544] on paper-button "Exportar" at bounding box center [962, 545] width 146 height 33
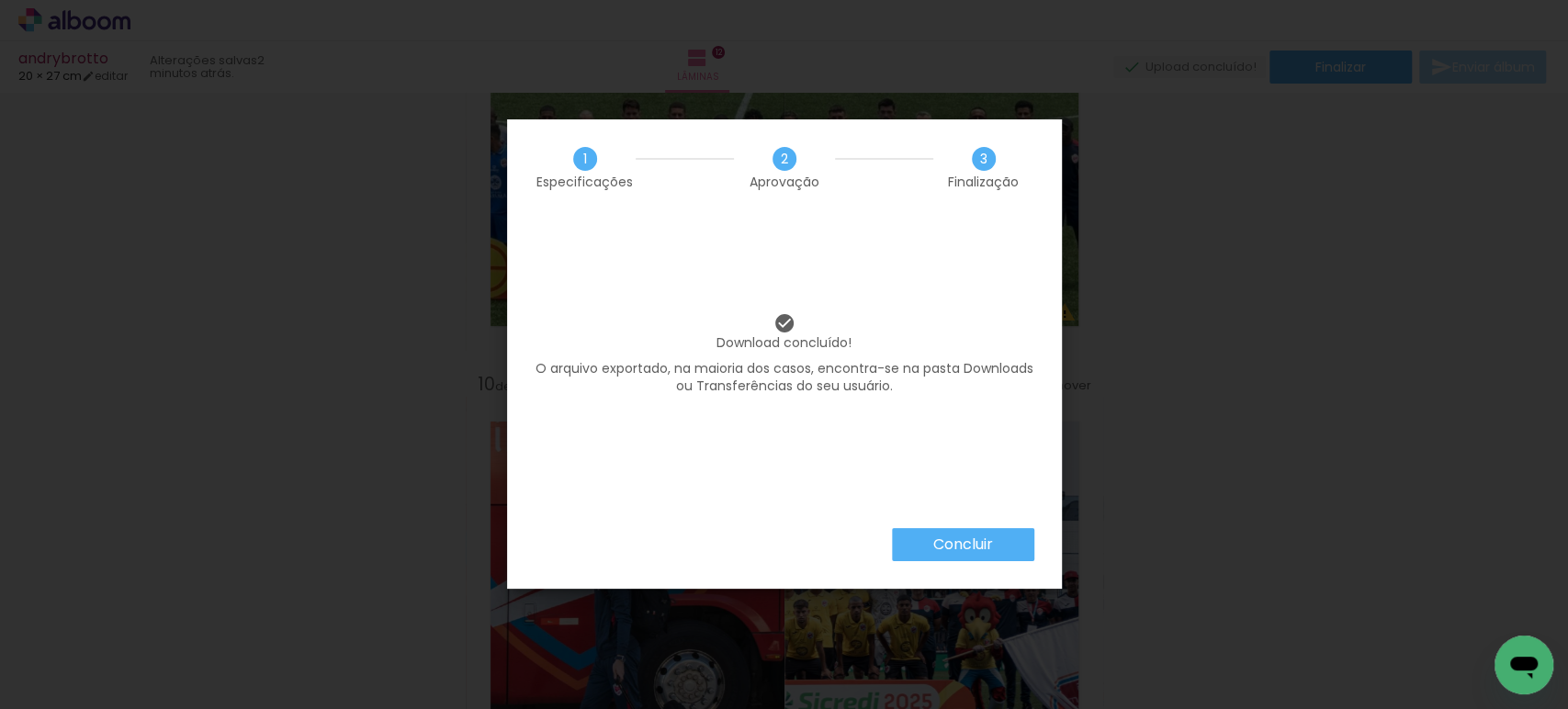
click at [0, 0] on slot "Concluir" at bounding box center [0, 0] width 0 height 0
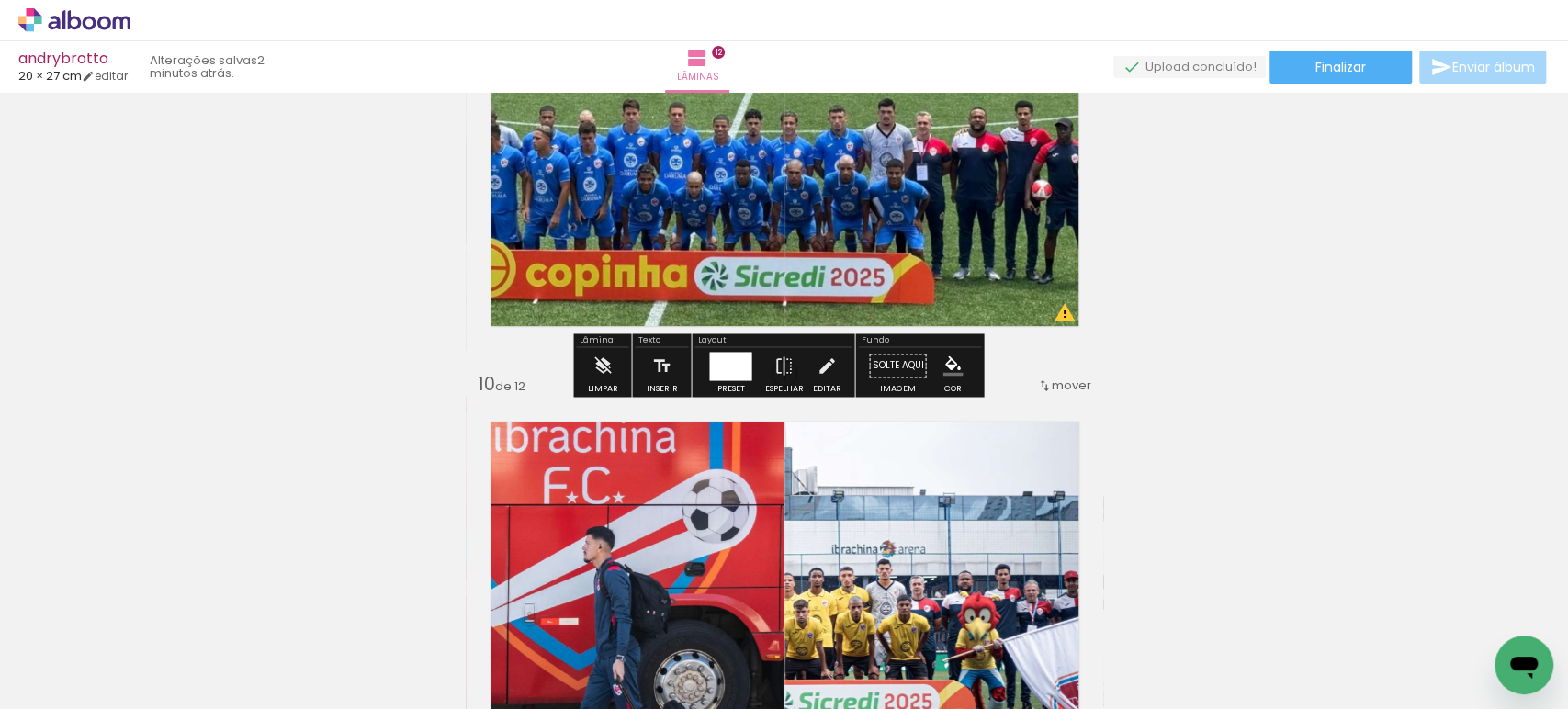
click at [112, 26] on icon at bounding box center [75, 20] width 112 height 23
